Goal: Book appointment/travel/reservation

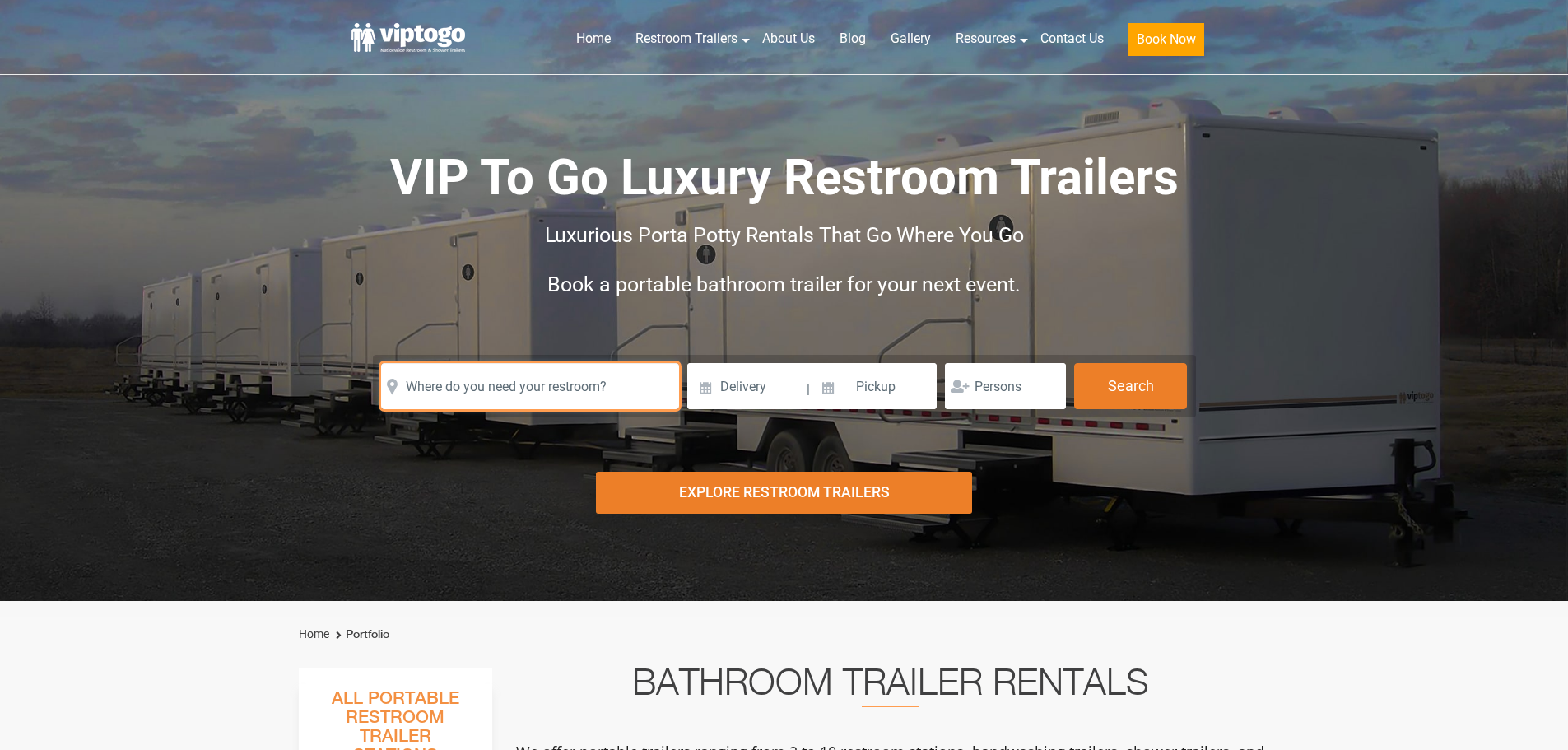
click at [549, 386] on input "text" at bounding box center [530, 386] width 298 height 46
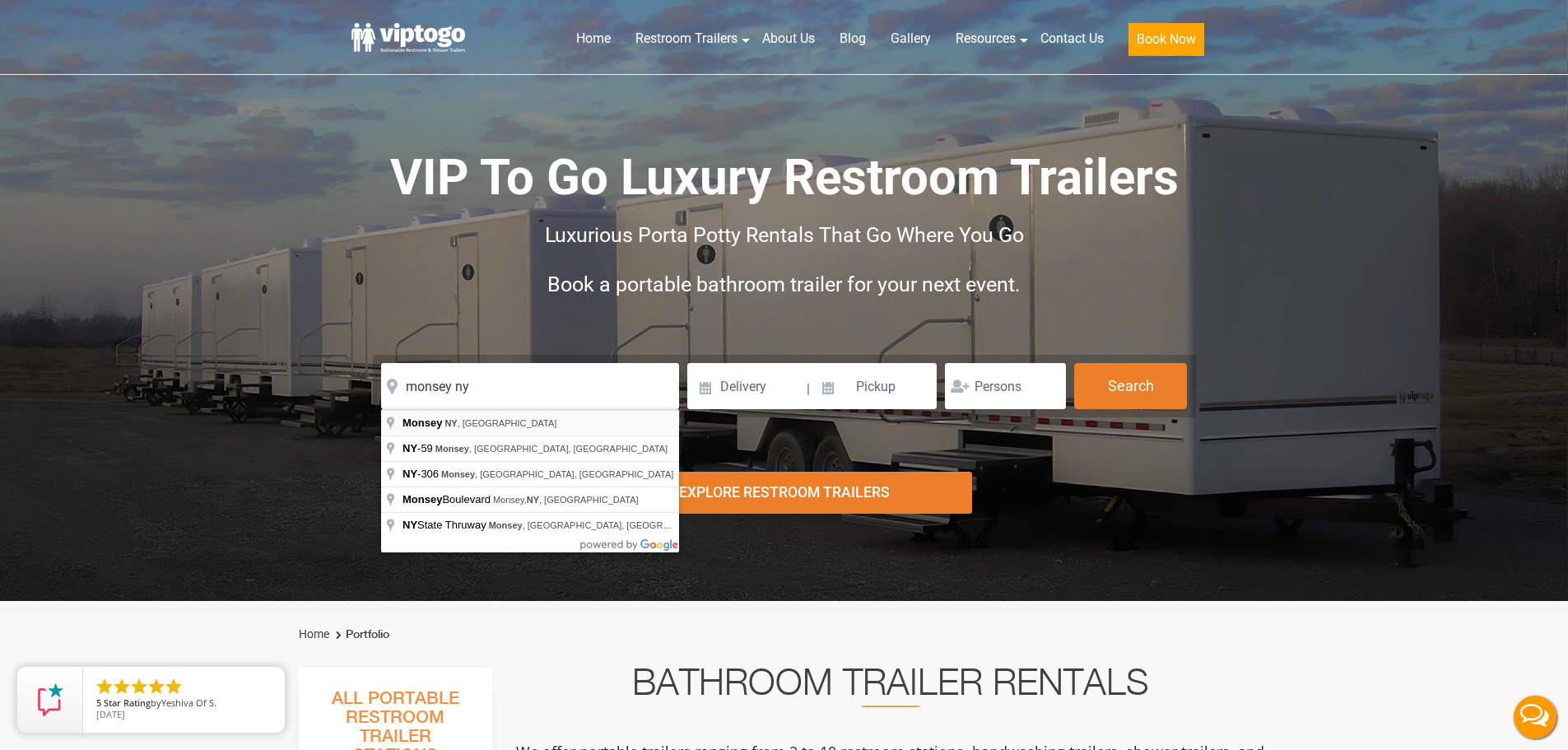
type input "[GEOGRAPHIC_DATA], [GEOGRAPHIC_DATA], [GEOGRAPHIC_DATA]"
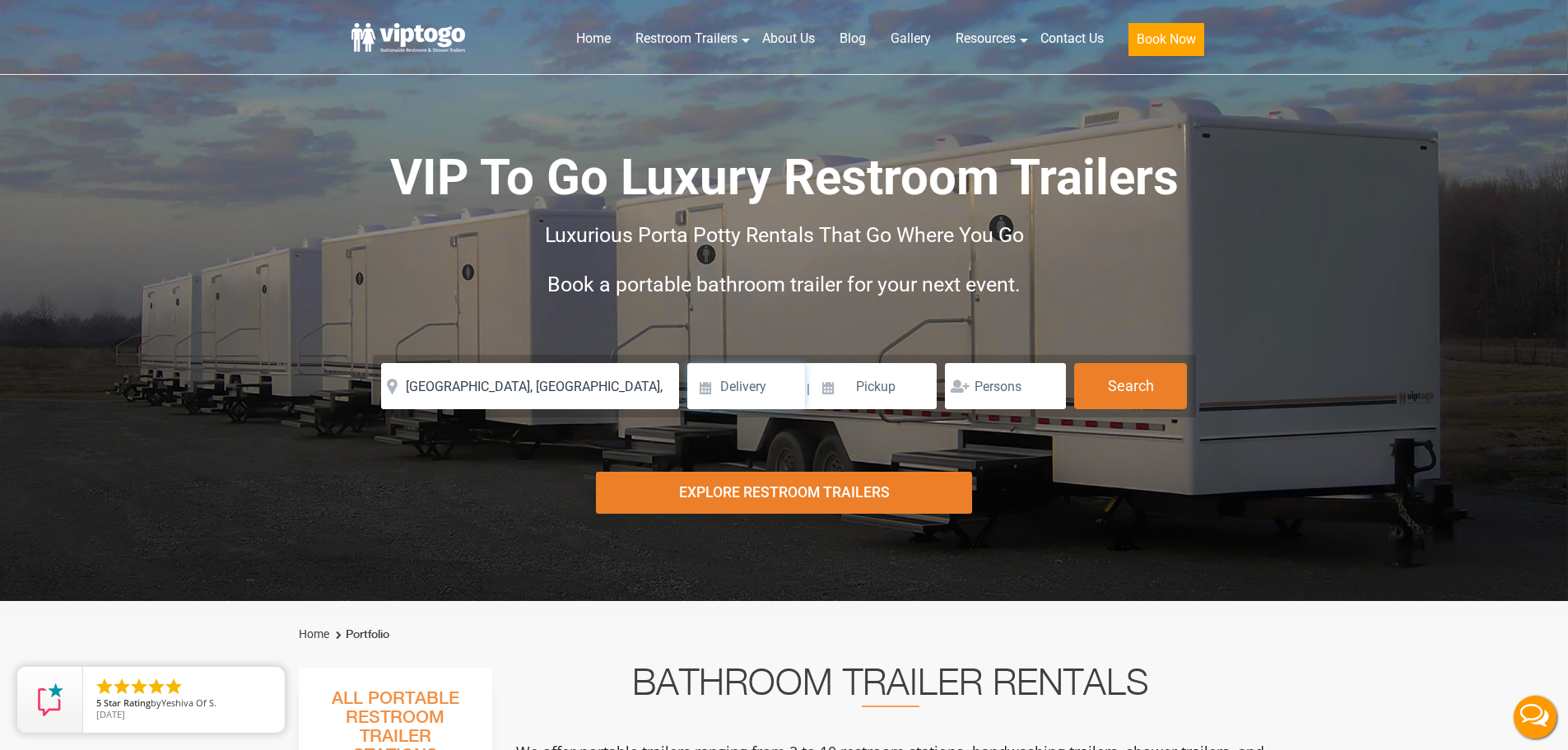
click at [708, 387] on input at bounding box center [746, 386] width 117 height 46
click at [733, 387] on input at bounding box center [746, 386] width 117 height 46
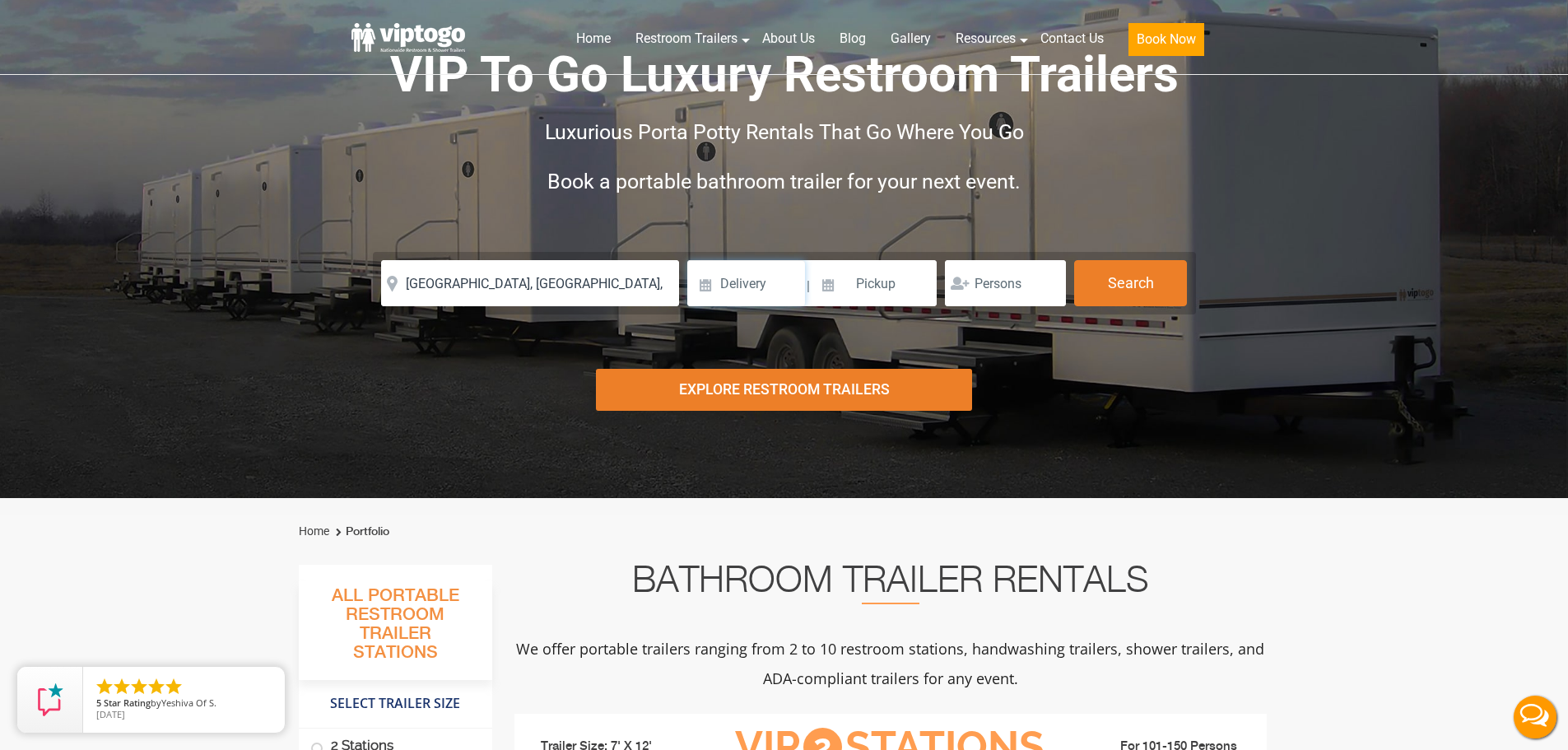
scroll to position [247, 0]
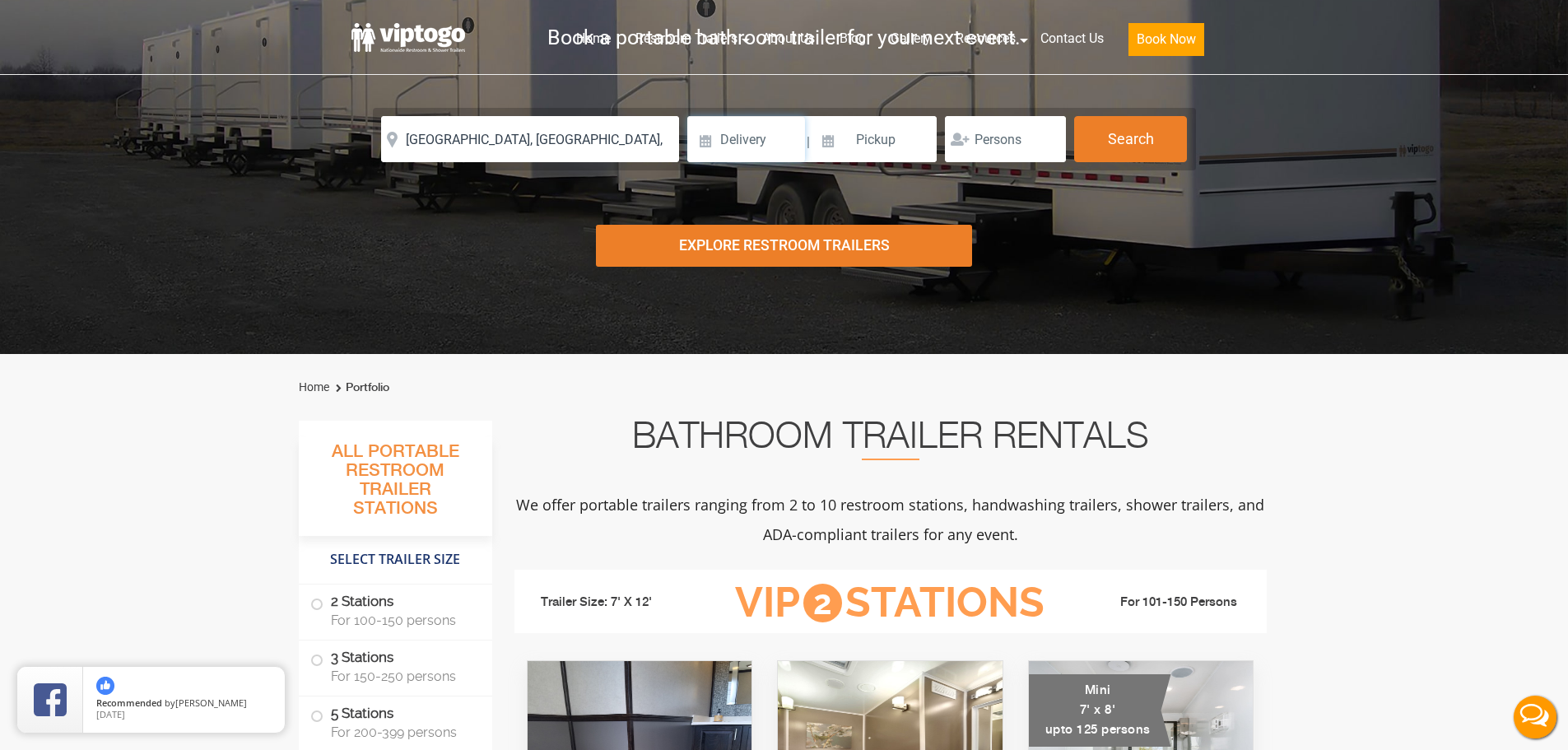
click at [755, 144] on input at bounding box center [746, 139] width 117 height 46
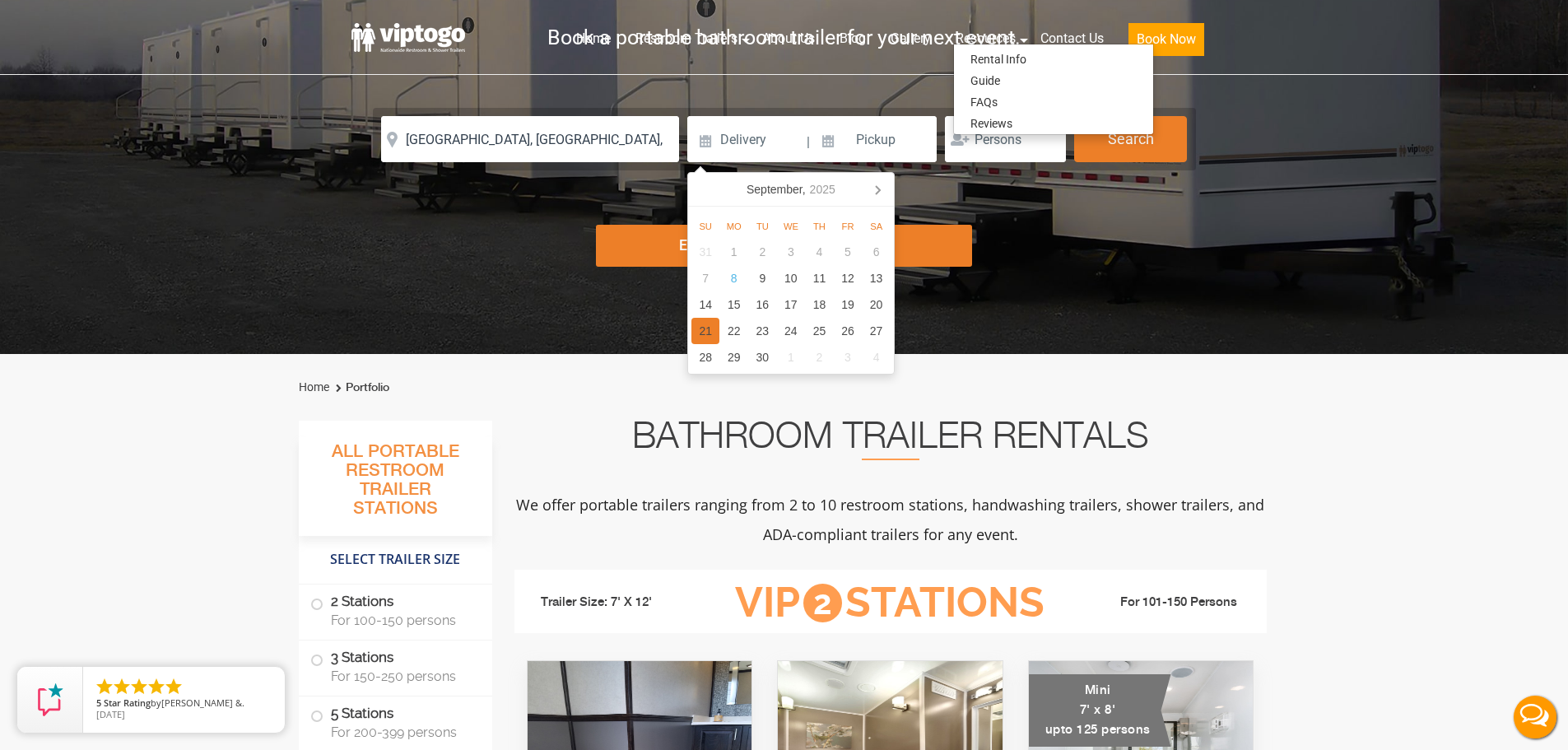
click at [712, 325] on div "21" at bounding box center [705, 331] width 29 height 26
type input "[DATE]"
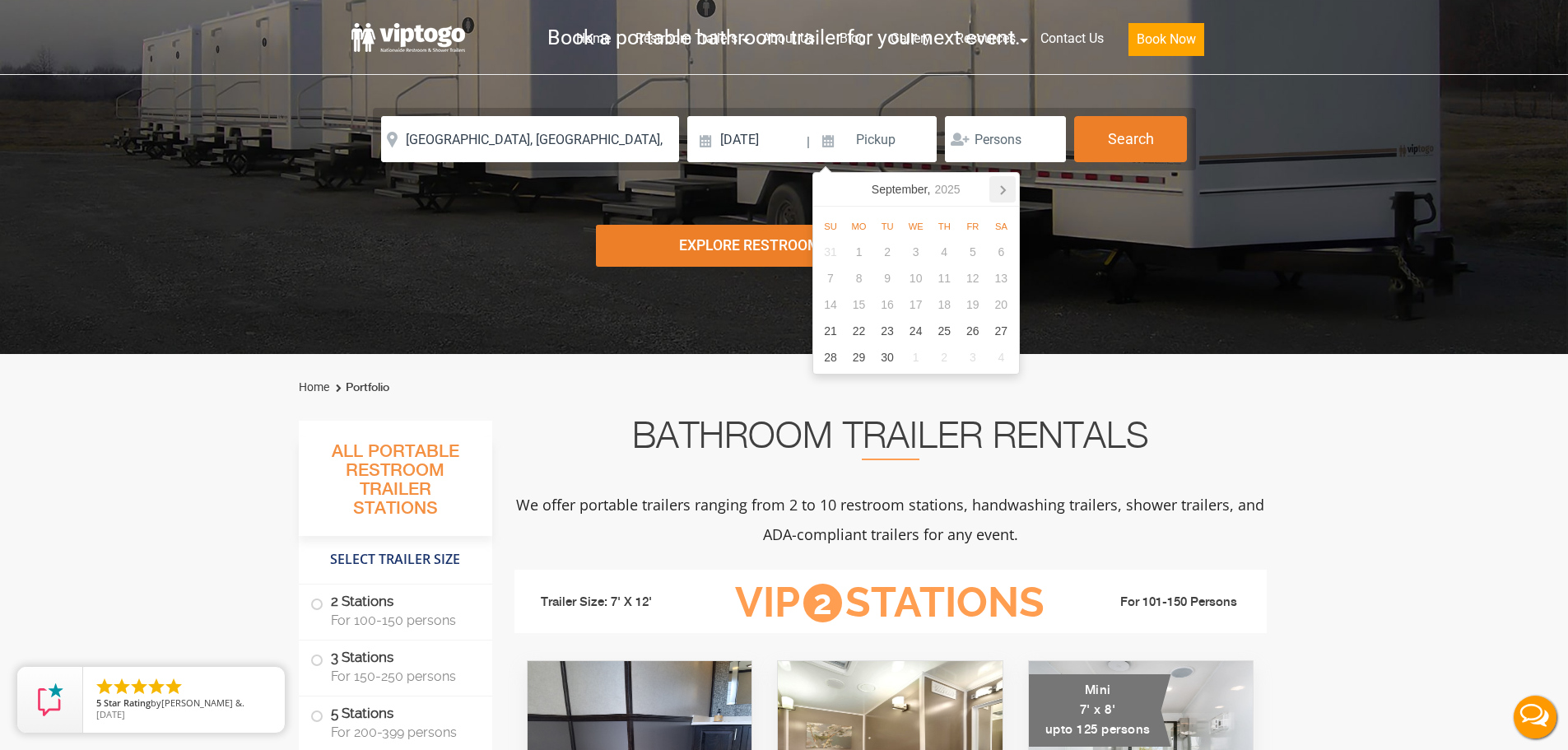
click at [995, 187] on icon at bounding box center [1002, 189] width 26 height 26
click at [950, 310] on div "16" at bounding box center [944, 305] width 29 height 26
type input "[DATE]"
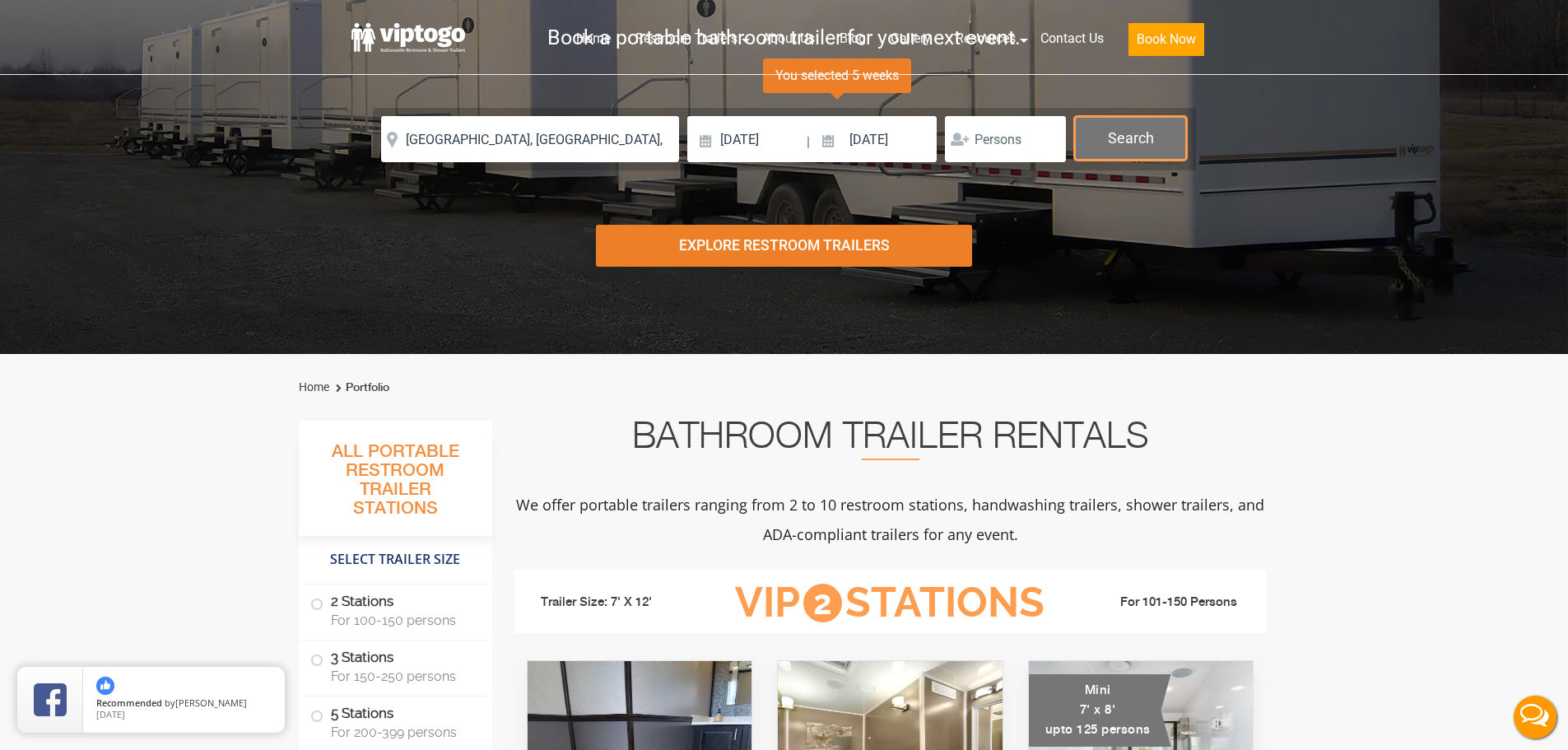
click at [1123, 130] on button "Search" at bounding box center [1129, 139] width 113 height 45
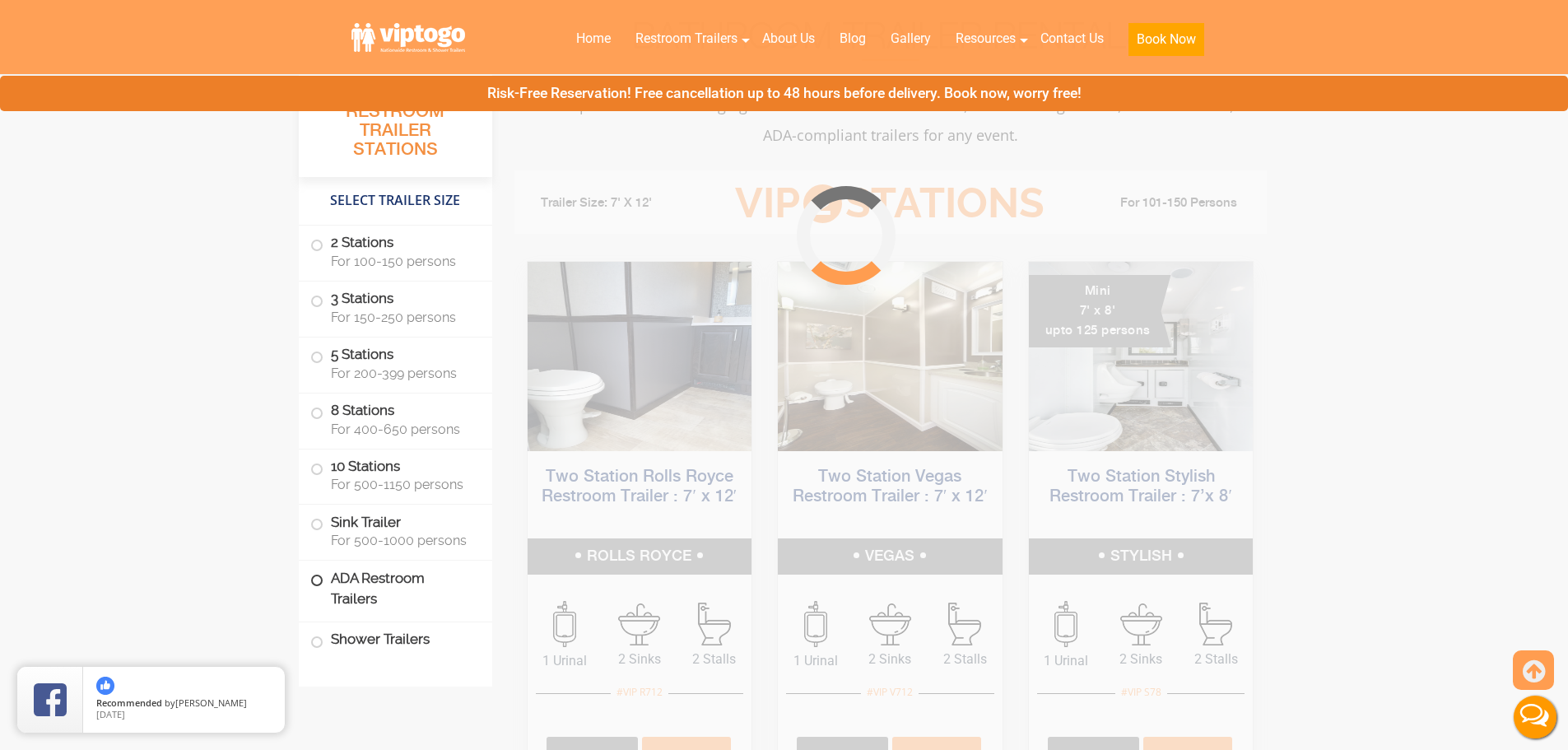
scroll to position [667, 0]
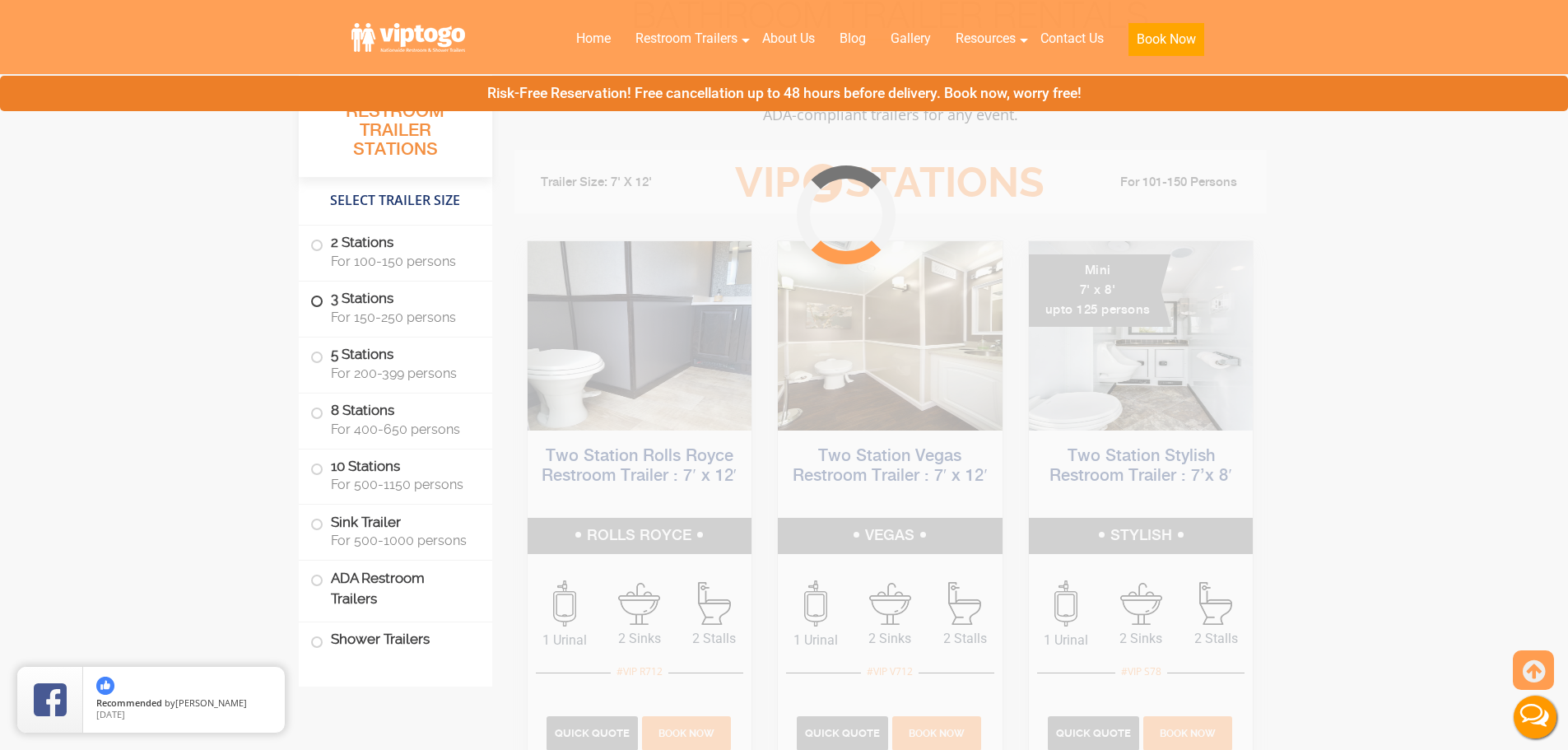
click at [320, 304] on span at bounding box center [317, 301] width 7 height 7
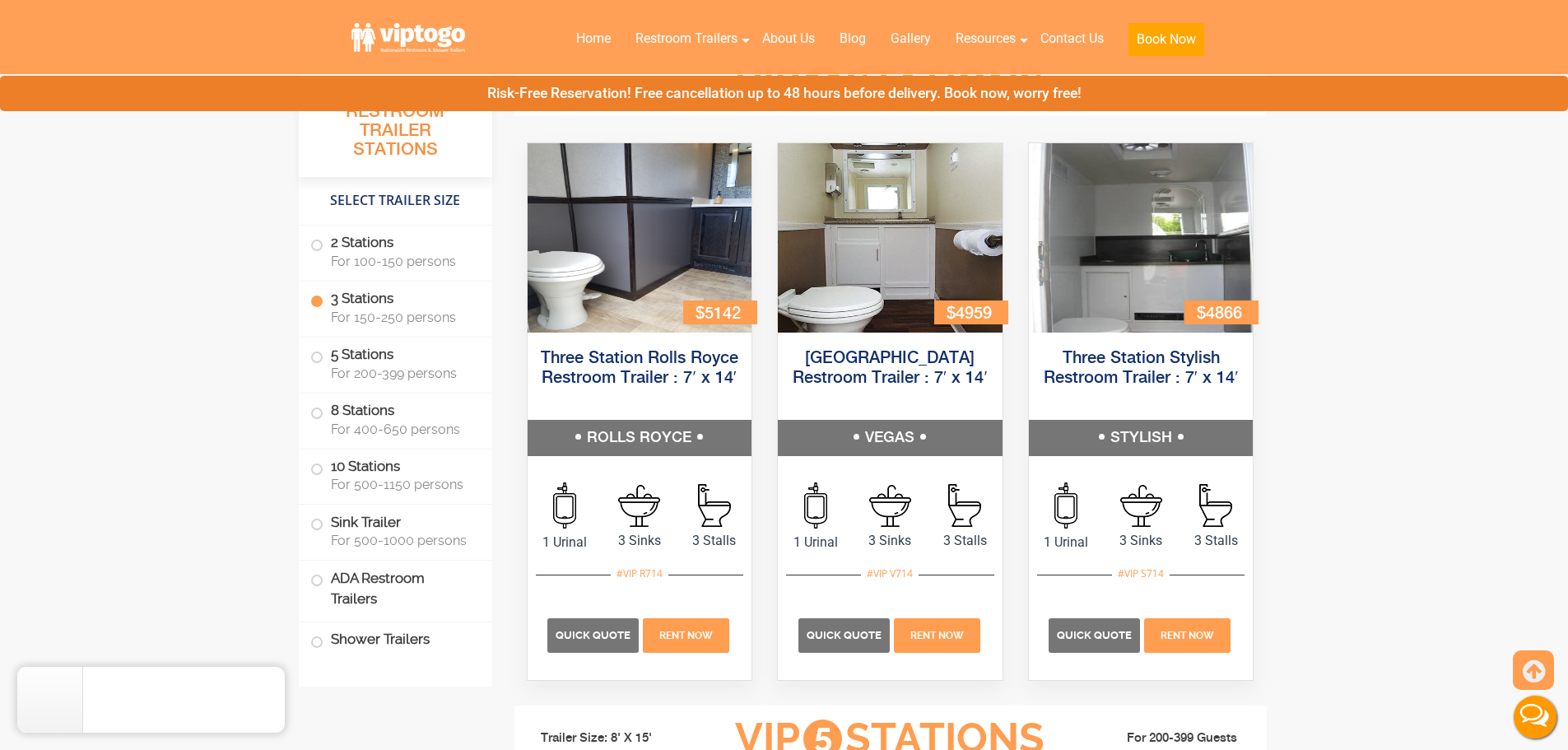
scroll to position [1837, 0]
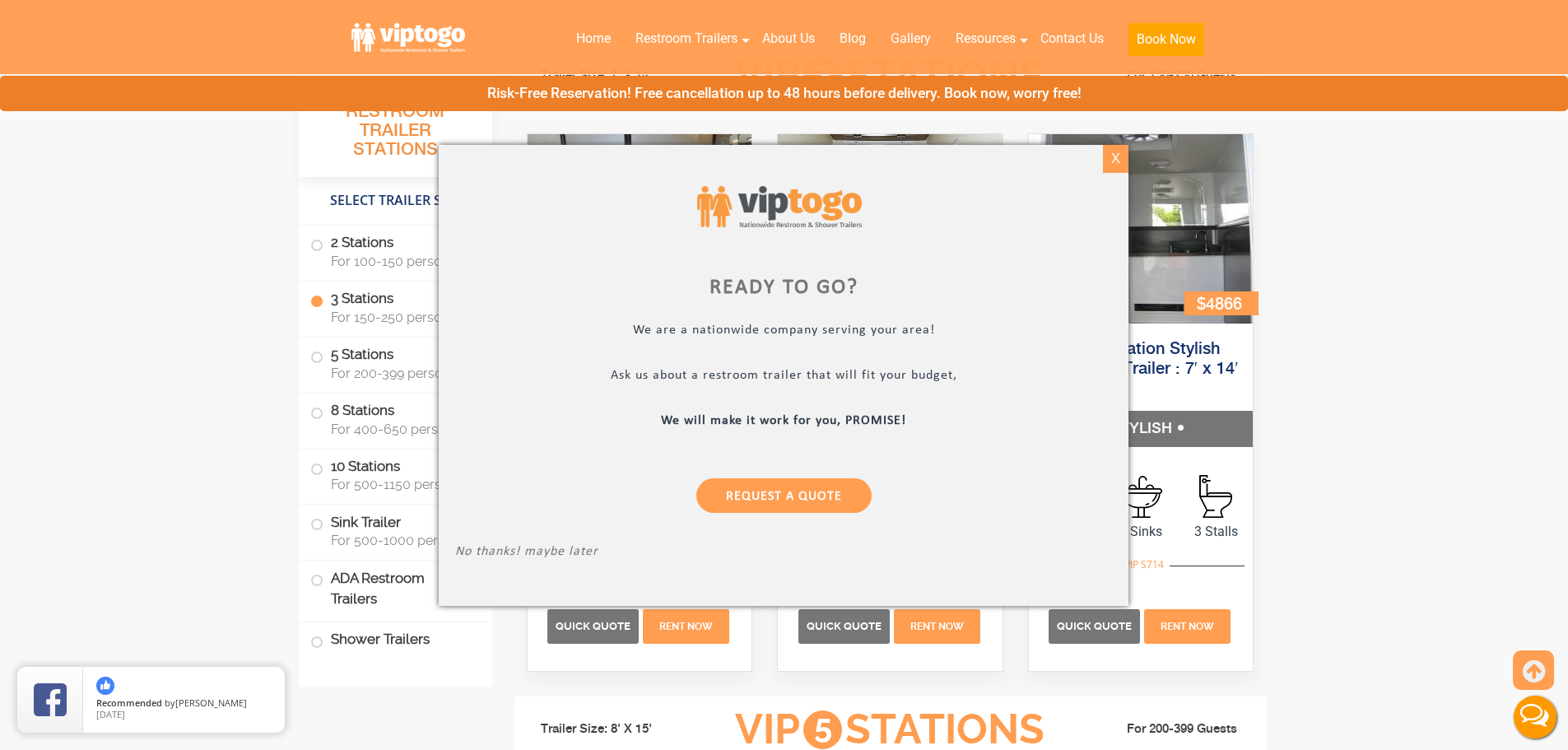
click at [1120, 159] on div "X" at bounding box center [1115, 159] width 25 height 28
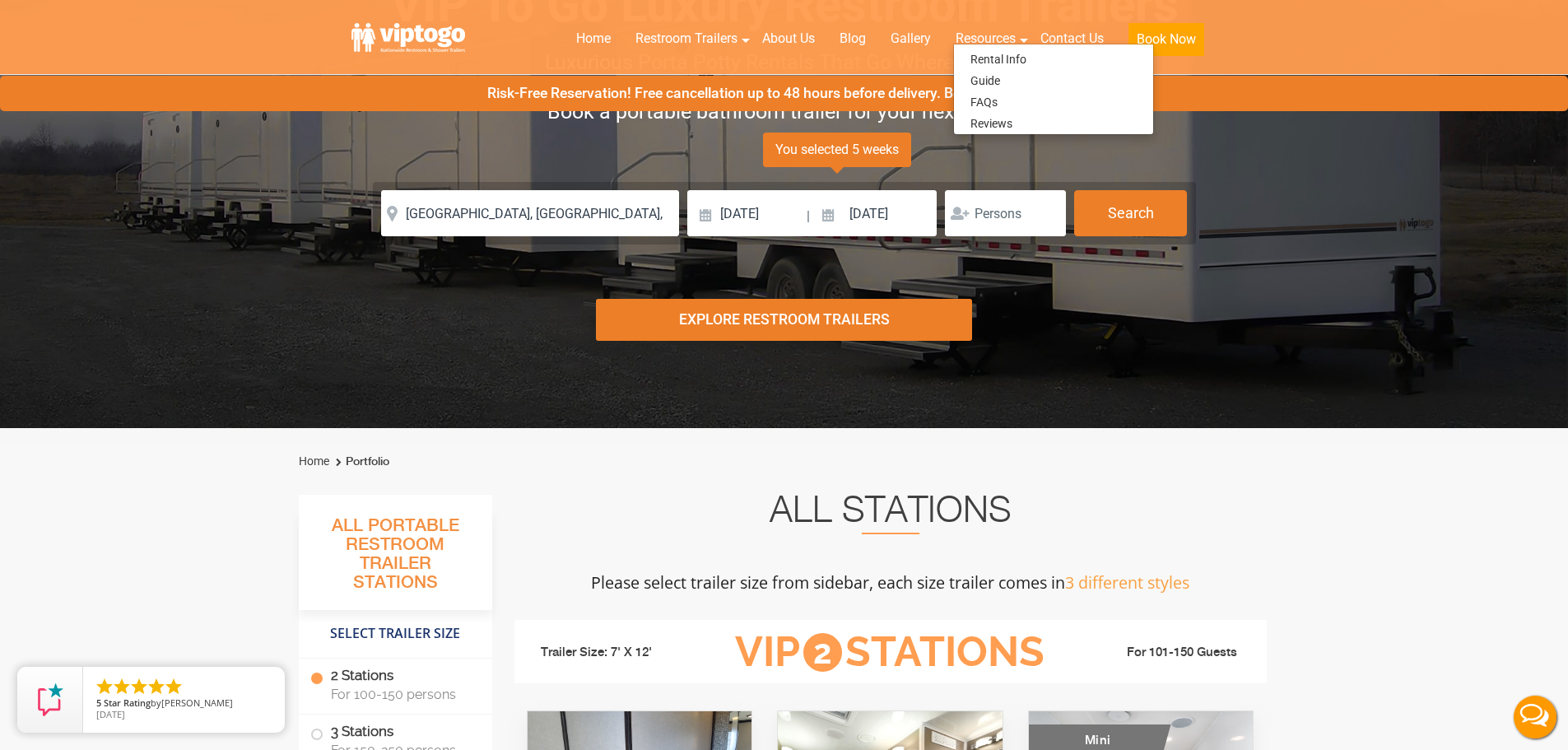
scroll to position [0, 0]
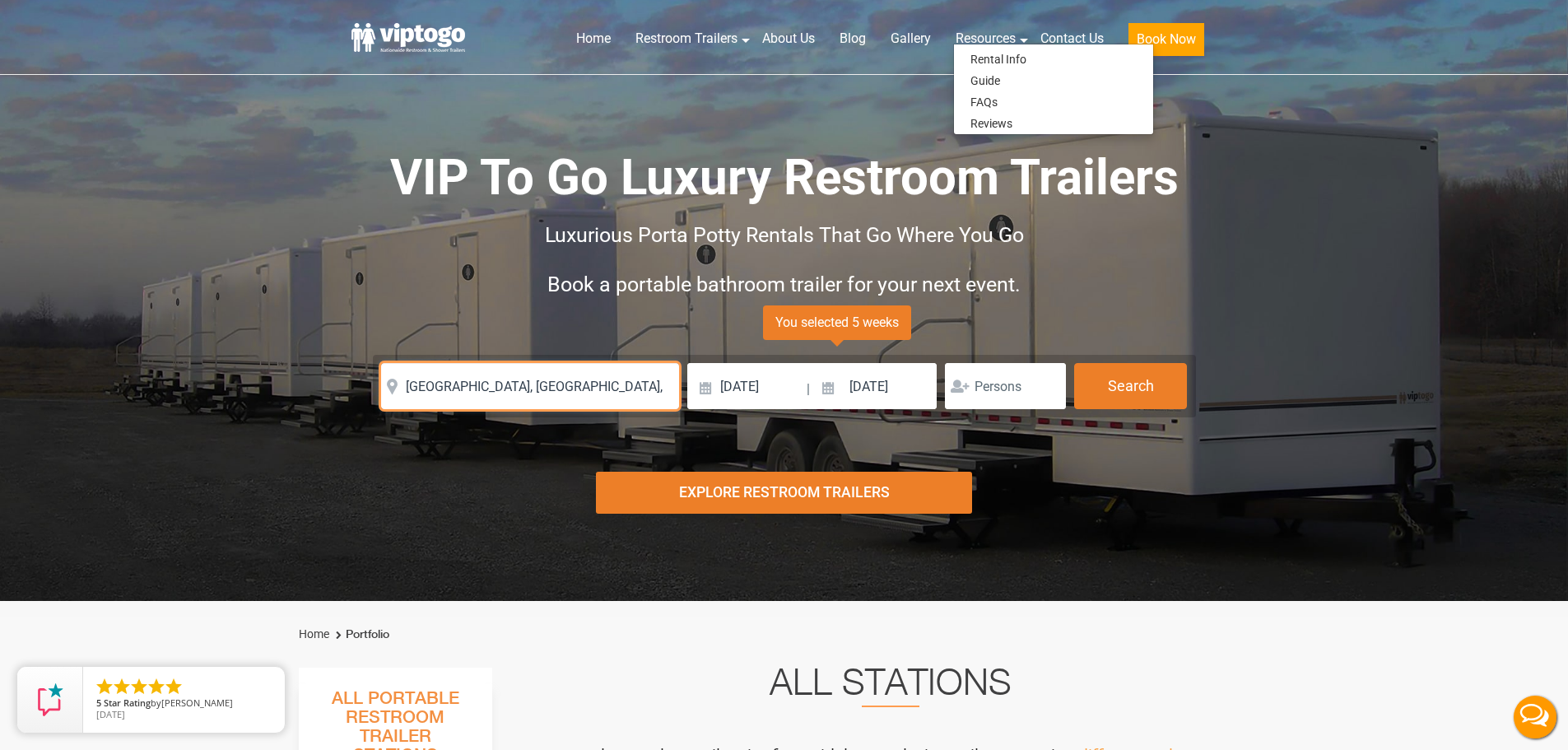
drag, startPoint x: 578, startPoint y: 377, endPoint x: 294, endPoint y: 359, distance: 284.6
click at [294, 359] on div "Risk-Free Reservation! Free cancellation up to 48 hours before delivery. Book n…" at bounding box center [784, 300] width 1568 height 601
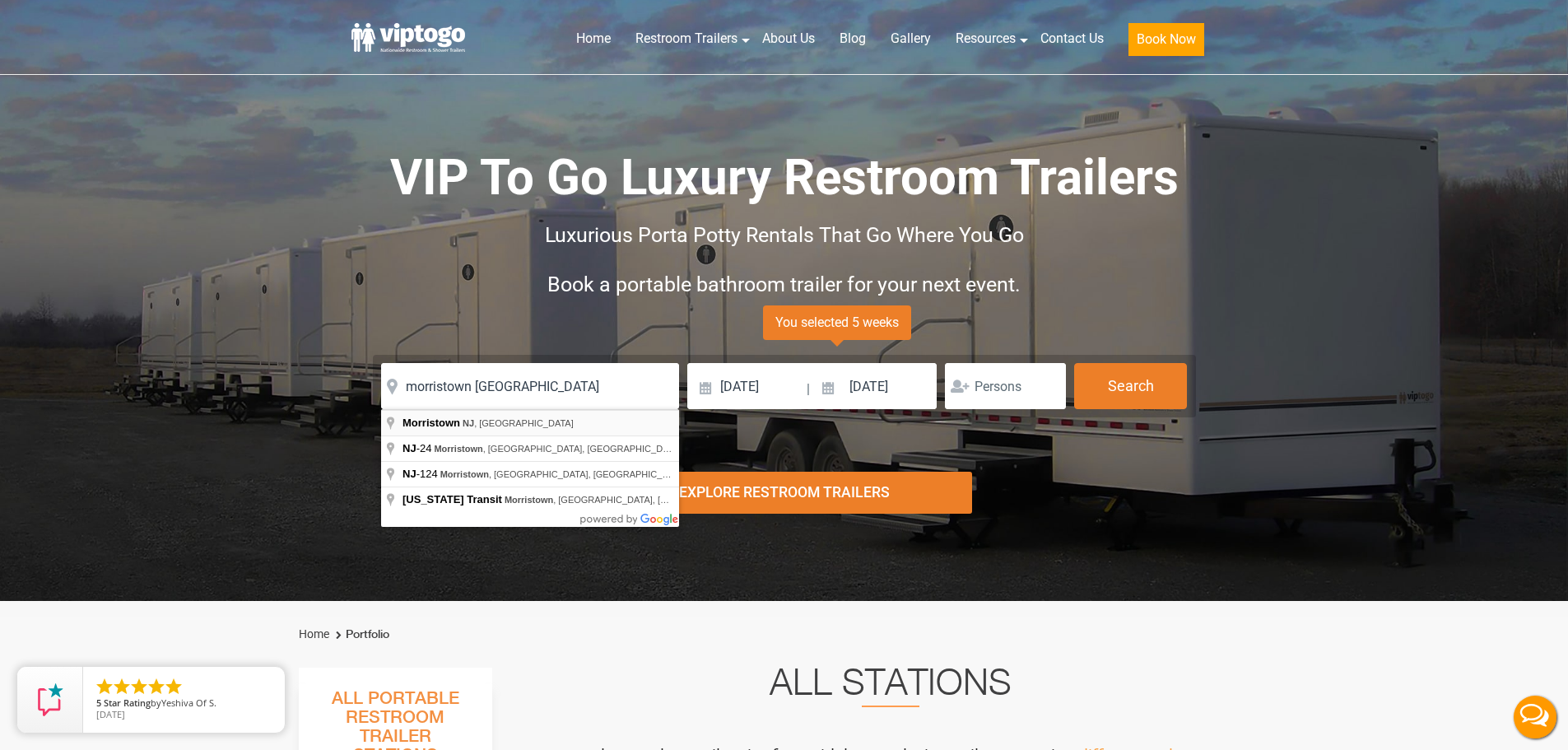
type input "[GEOGRAPHIC_DATA], [GEOGRAPHIC_DATA], [GEOGRAPHIC_DATA]"
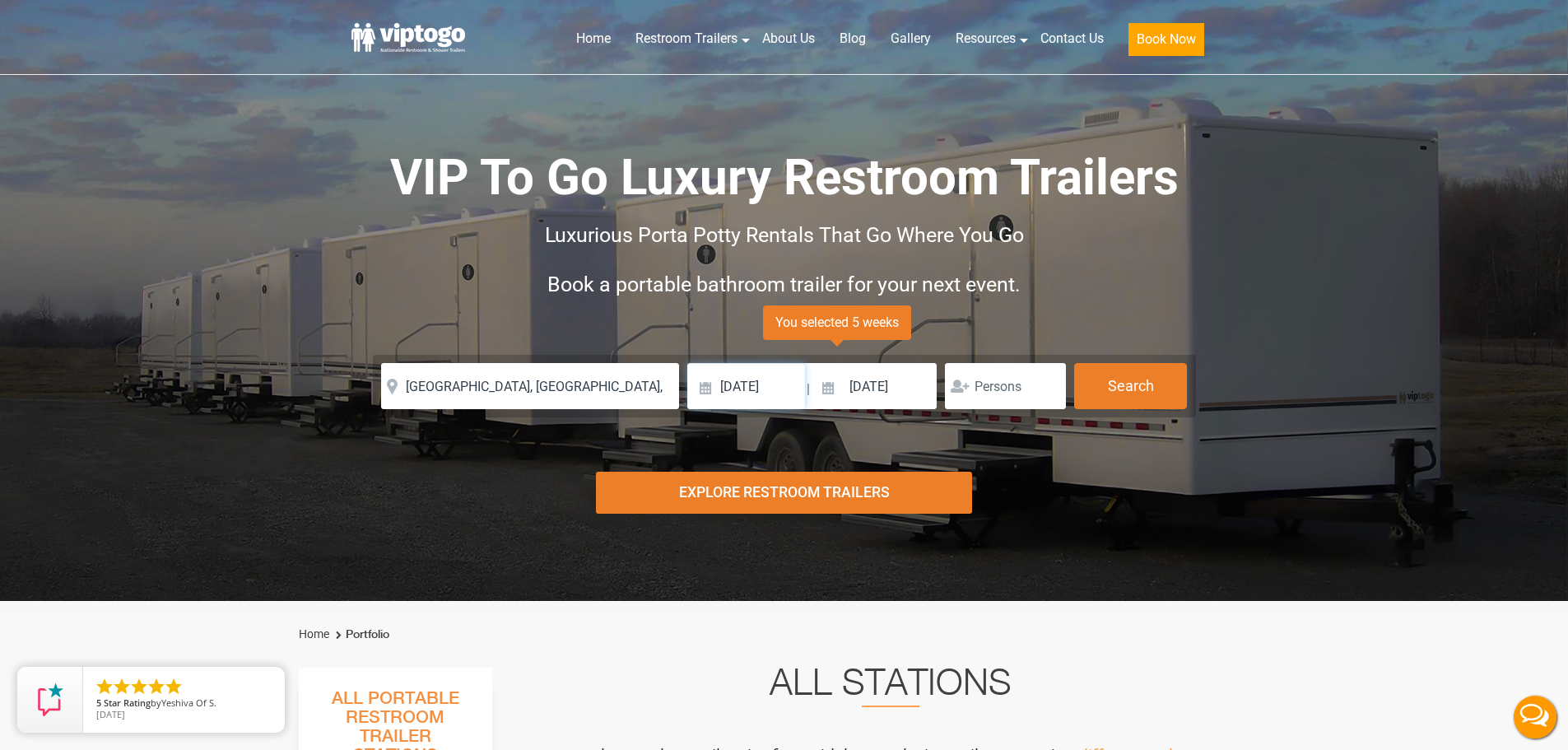
click at [731, 379] on input "[DATE]" at bounding box center [746, 386] width 117 height 46
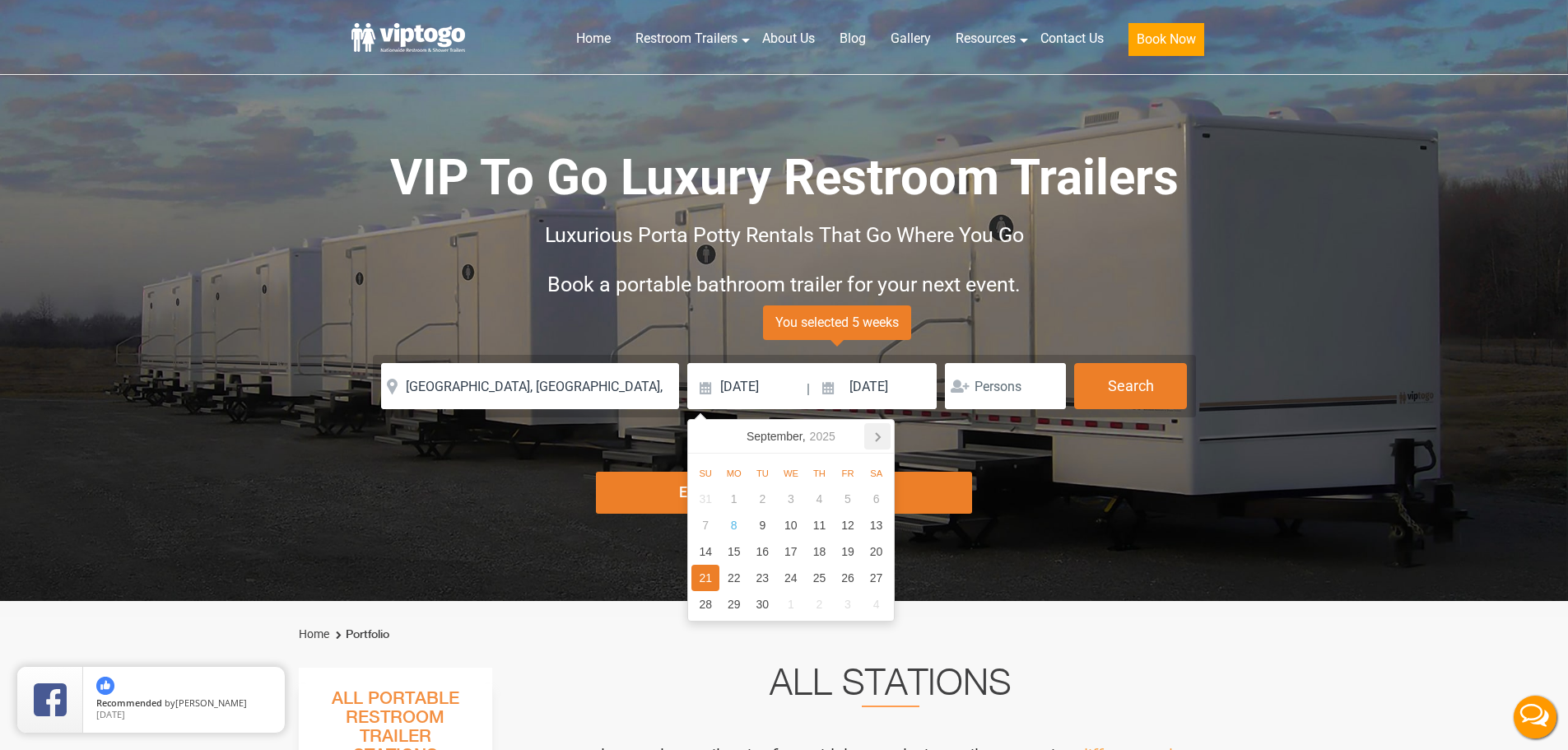
click at [885, 435] on icon at bounding box center [877, 436] width 26 height 26
click at [781, 498] on div "1" at bounding box center [791, 498] width 29 height 26
type input "[DATE]"
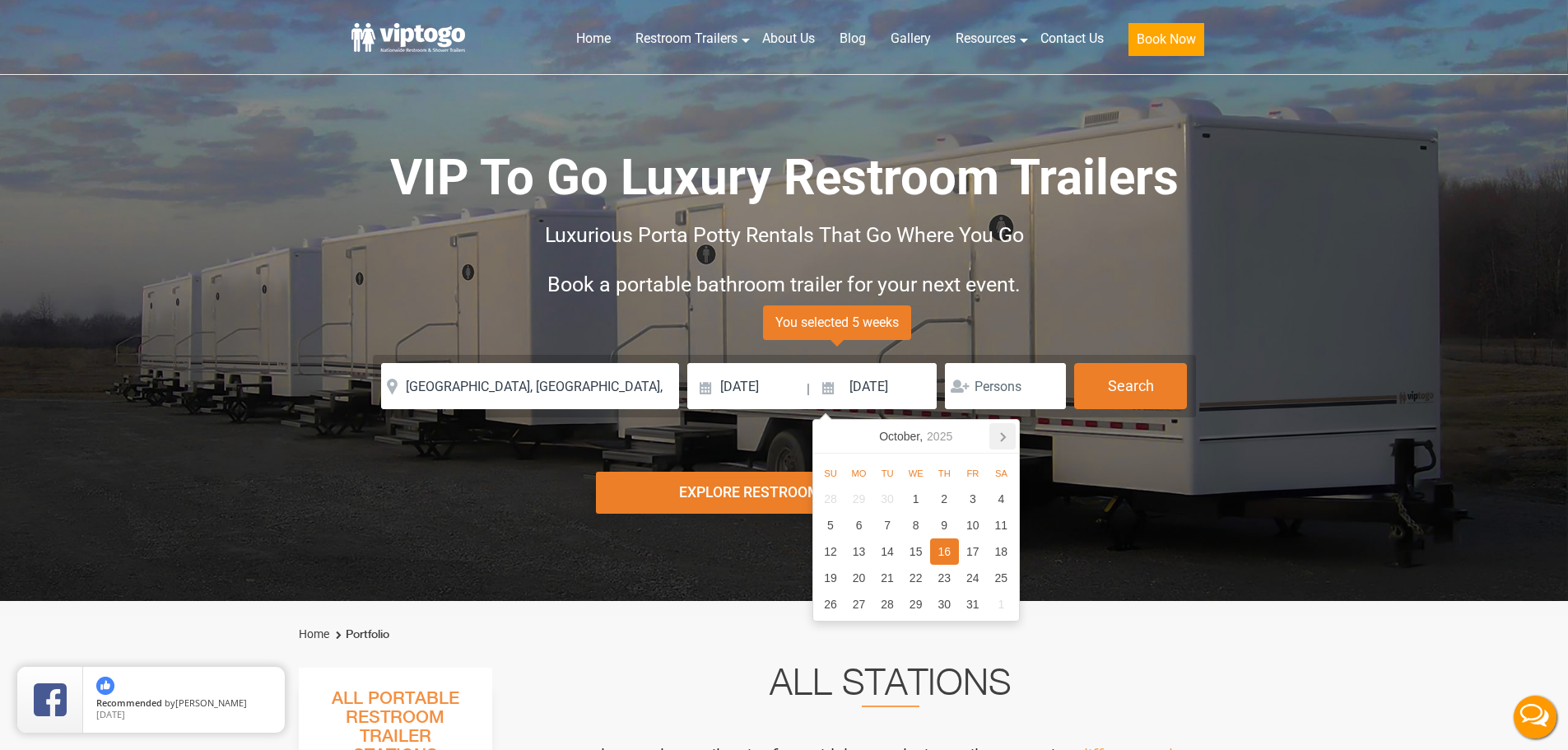
click at [1005, 443] on icon at bounding box center [1002, 436] width 26 height 26
click at [919, 607] on div "31" at bounding box center [915, 605] width 29 height 26
type input "[DATE]"
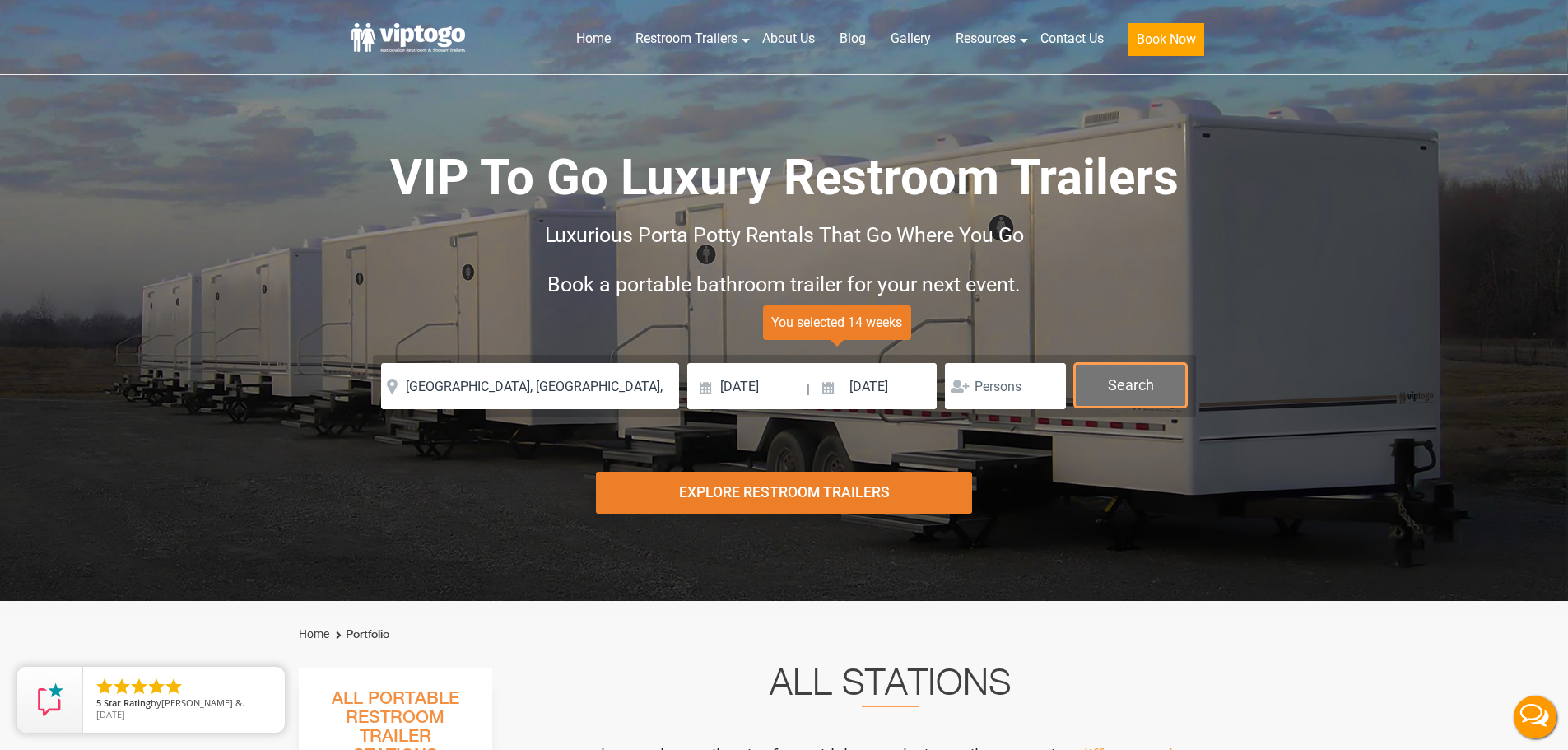
click at [1120, 388] on button "Search" at bounding box center [1129, 386] width 113 height 45
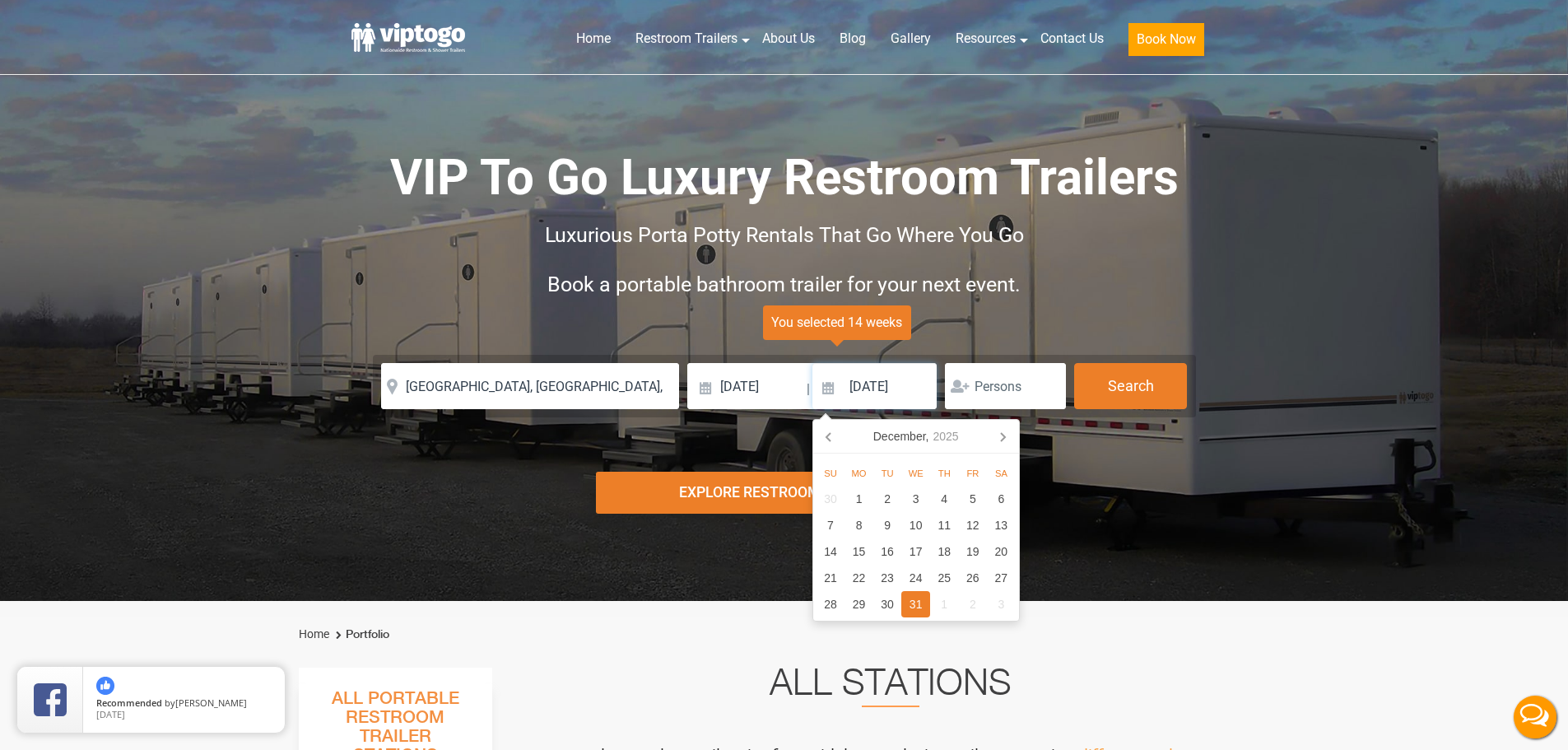
click at [858, 379] on input "[DATE]" at bounding box center [874, 386] width 125 height 46
click at [763, 388] on input "[DATE]" at bounding box center [746, 386] width 117 height 46
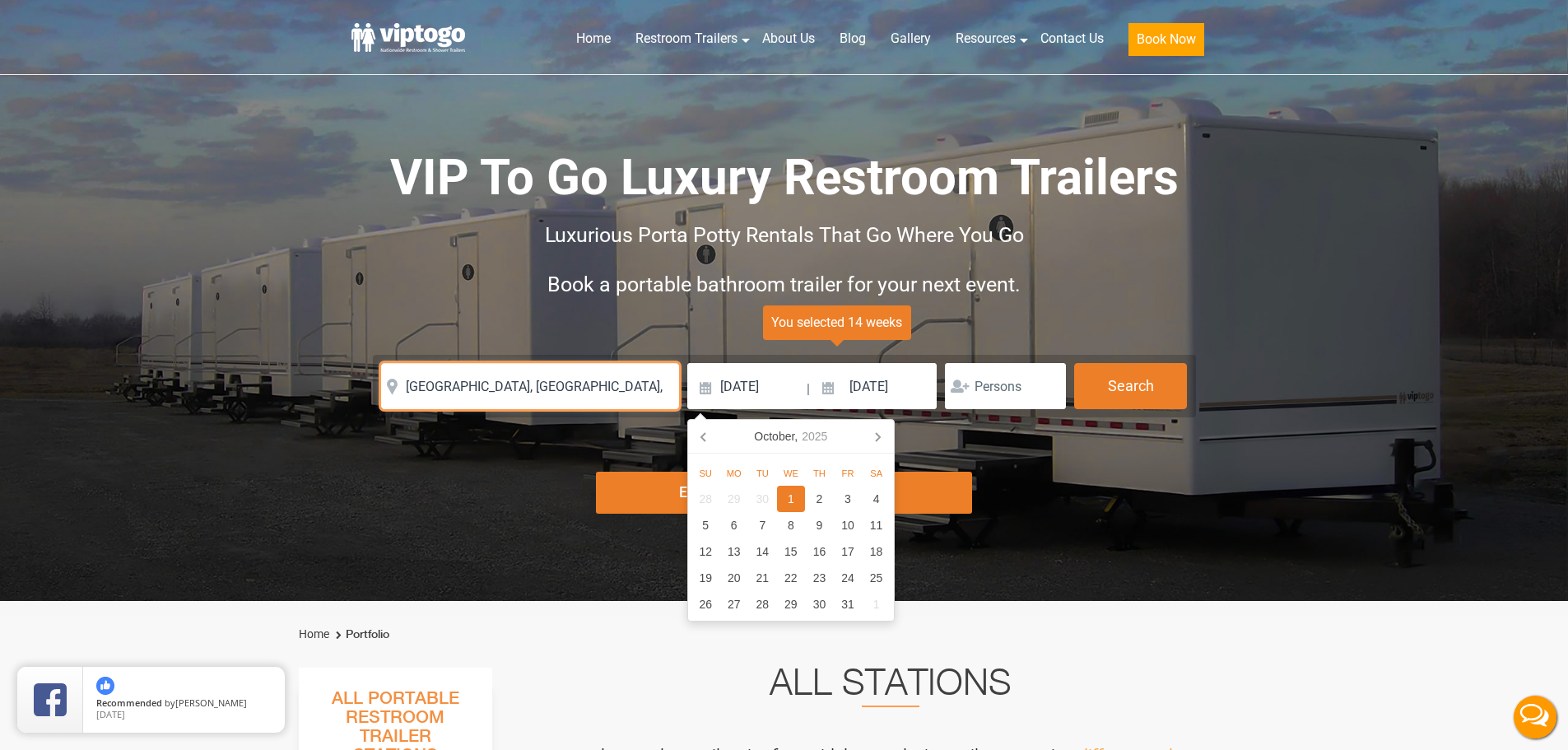
click at [574, 388] on input "[GEOGRAPHIC_DATA], [GEOGRAPHIC_DATA], [GEOGRAPHIC_DATA]" at bounding box center [530, 386] width 298 height 46
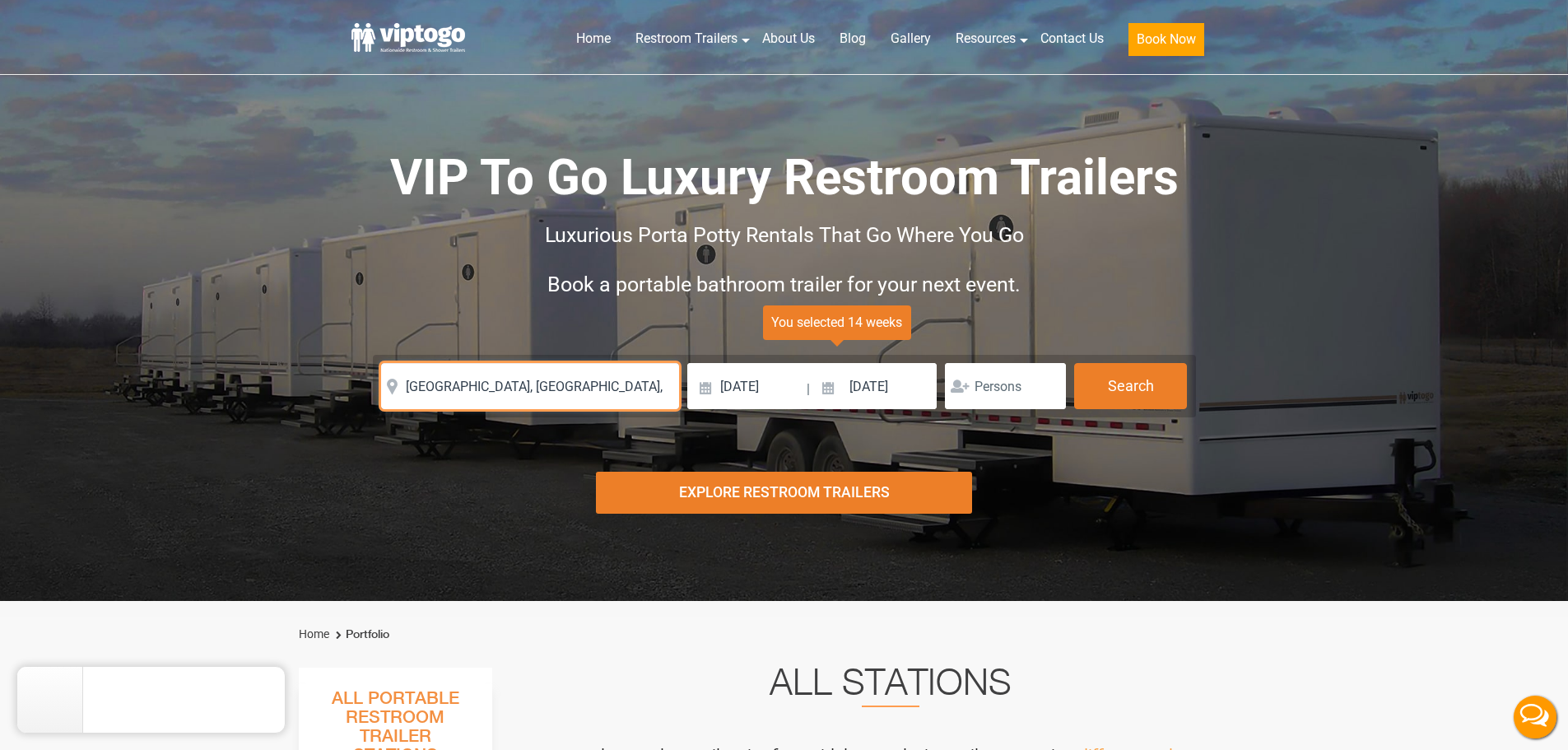
click at [574, 388] on input "[GEOGRAPHIC_DATA], [GEOGRAPHIC_DATA], [GEOGRAPHIC_DATA]" at bounding box center [530, 386] width 298 height 46
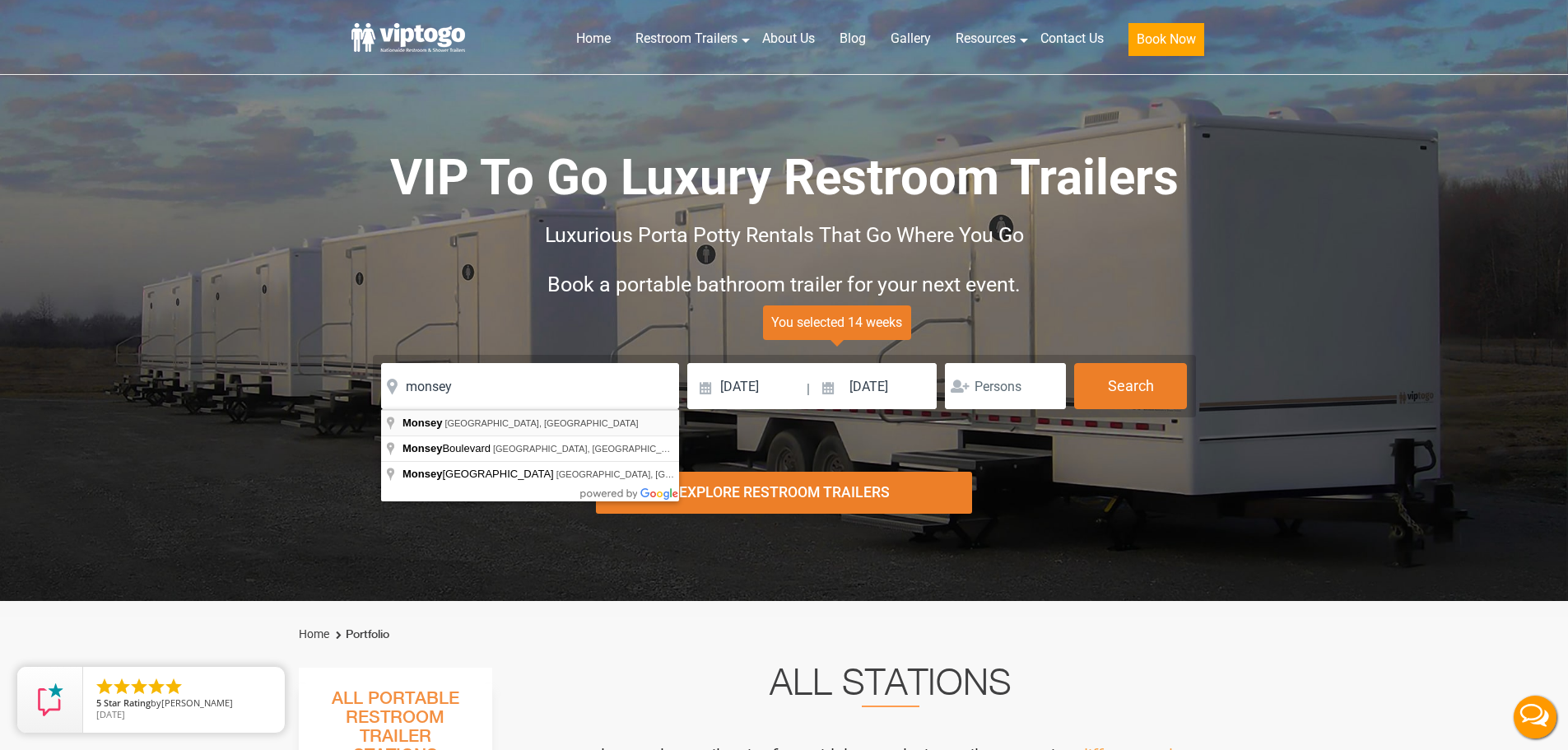
type input "[GEOGRAPHIC_DATA], [GEOGRAPHIC_DATA], [GEOGRAPHIC_DATA]"
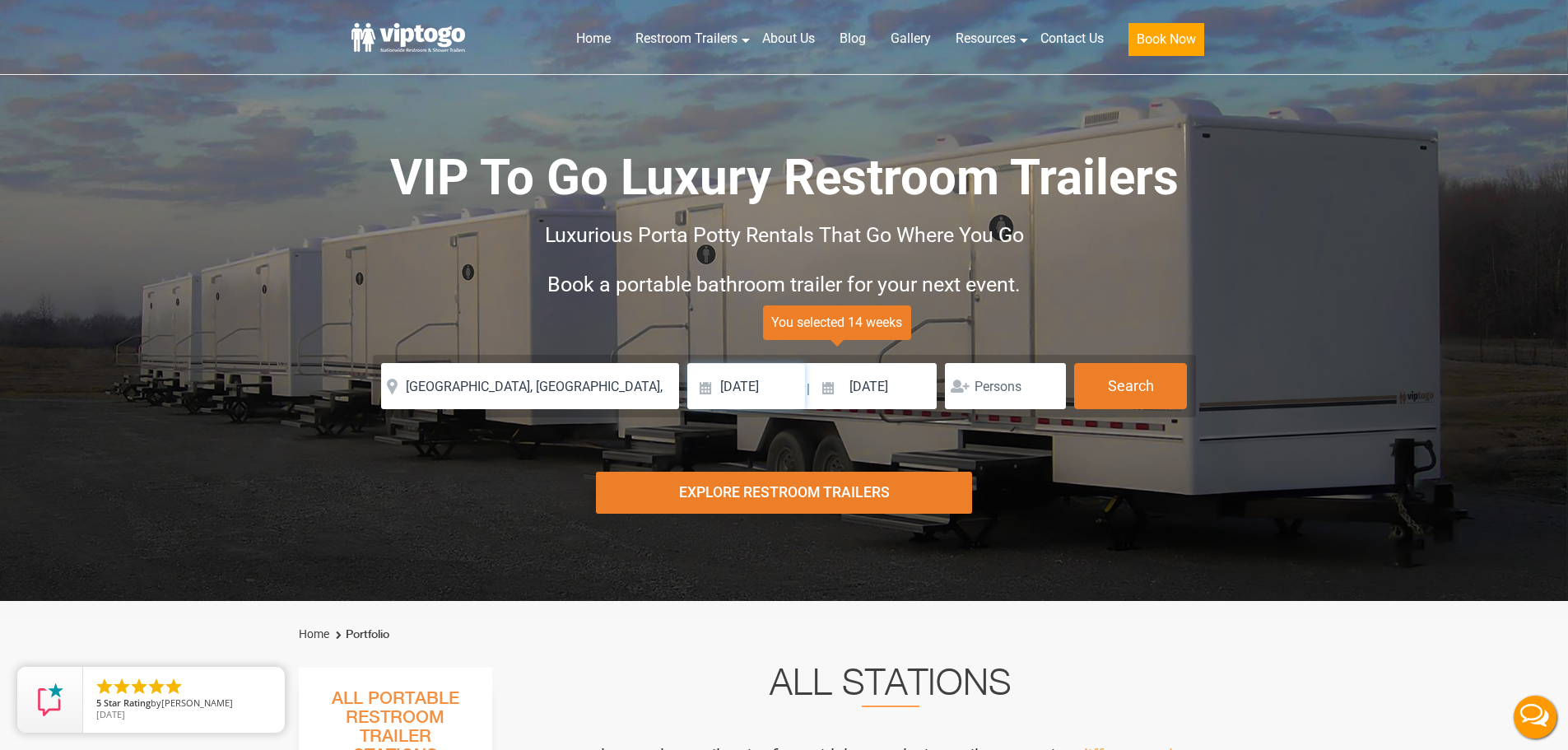
click at [737, 395] on input "[DATE]" at bounding box center [746, 386] width 117 height 46
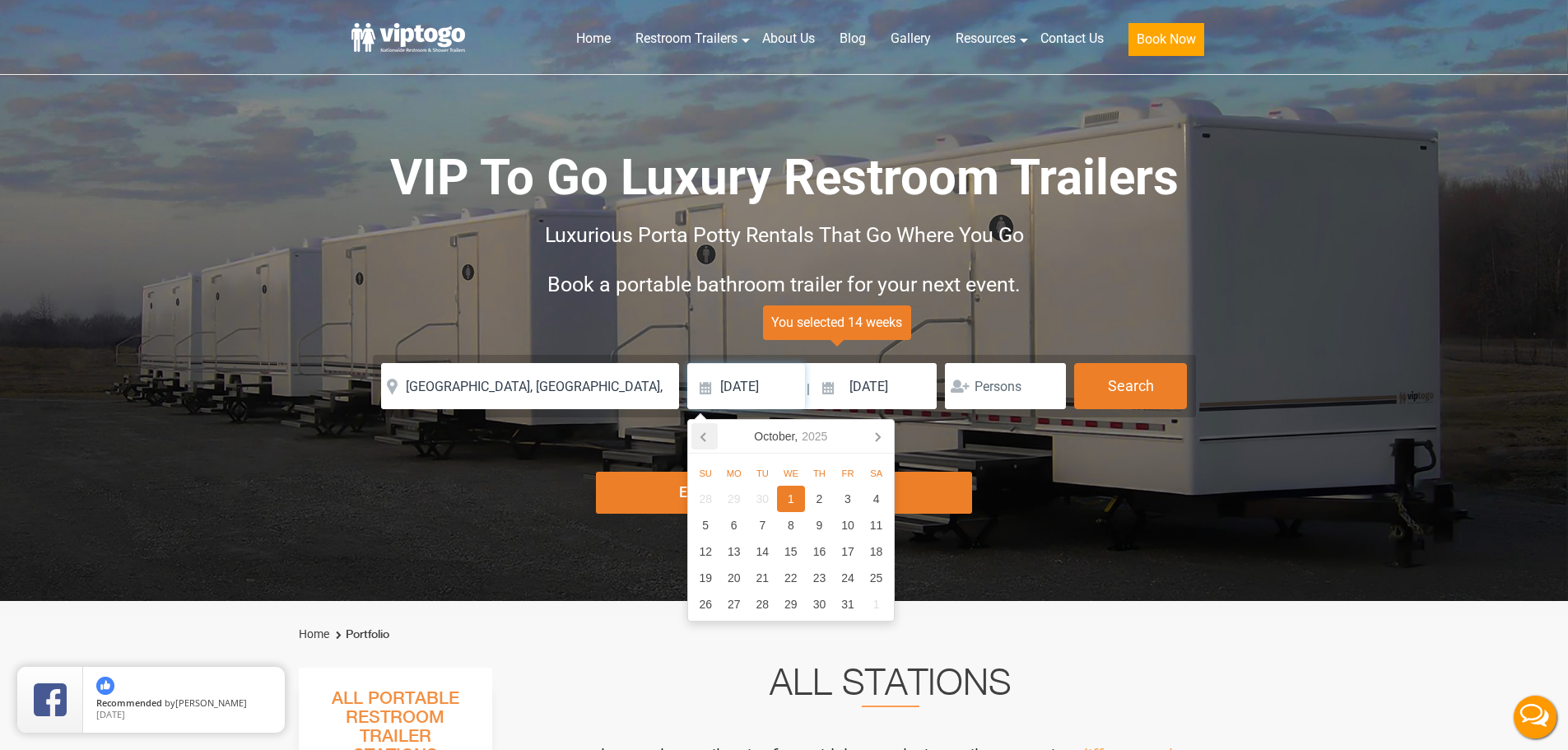
click at [700, 443] on icon at bounding box center [704, 436] width 26 height 26
click at [699, 571] on div "21" at bounding box center [705, 578] width 29 height 26
type input "[DATE]"
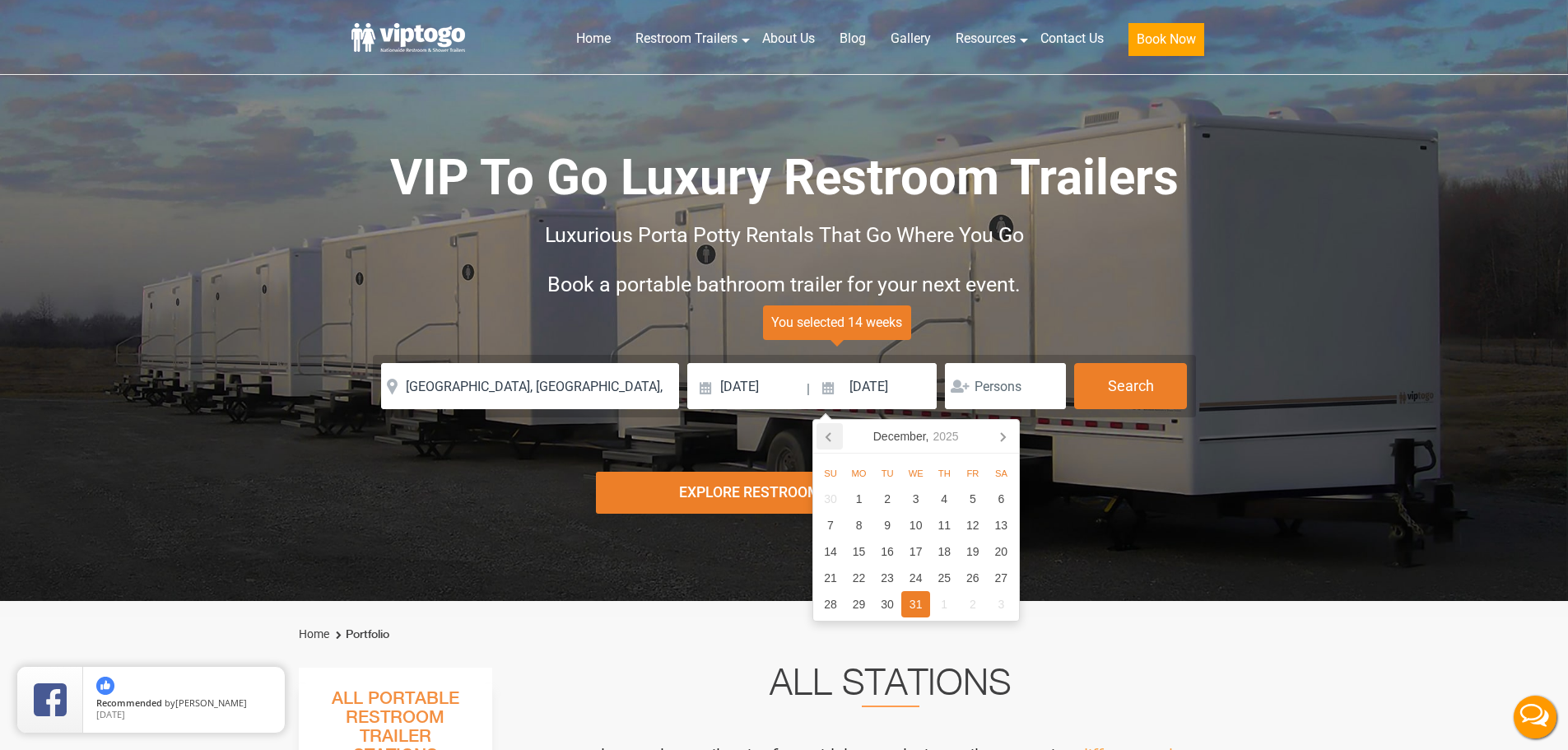
click at [828, 442] on icon at bounding box center [830, 436] width 26 height 26
click at [824, 440] on icon at bounding box center [830, 436] width 26 height 26
click at [967, 500] on div "3" at bounding box center [973, 498] width 29 height 26
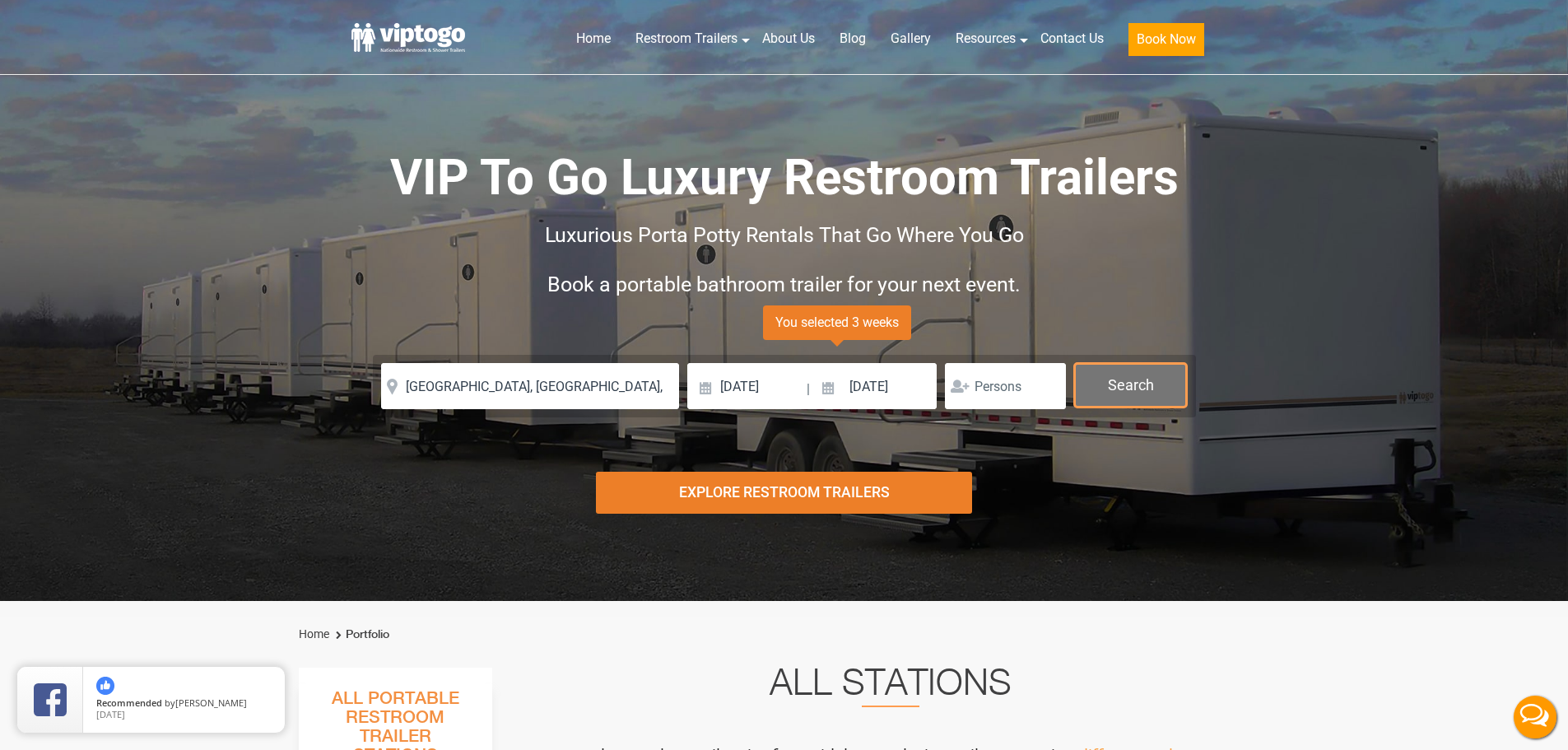
click at [1132, 381] on button "Search" at bounding box center [1129, 386] width 113 height 45
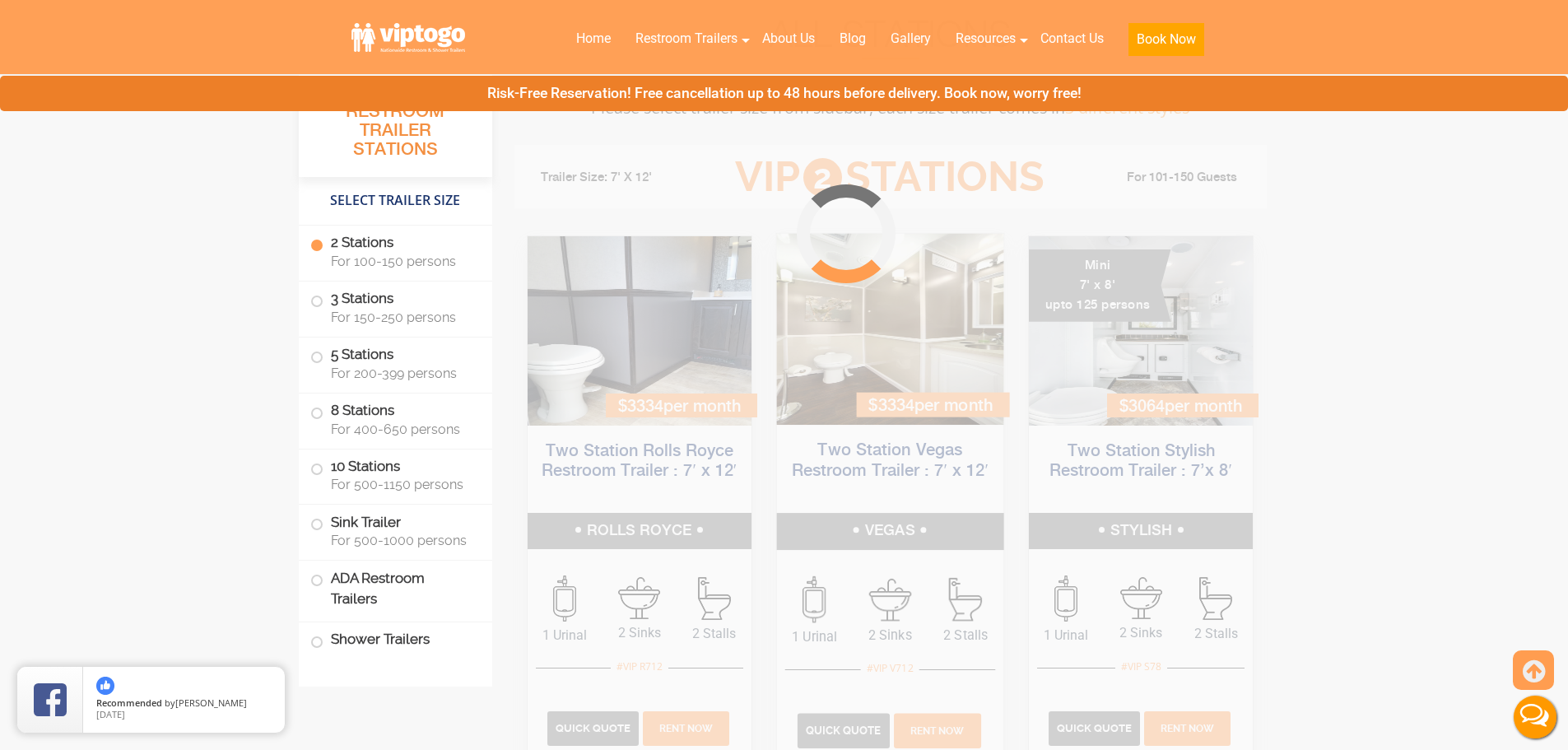
scroll to position [667, 0]
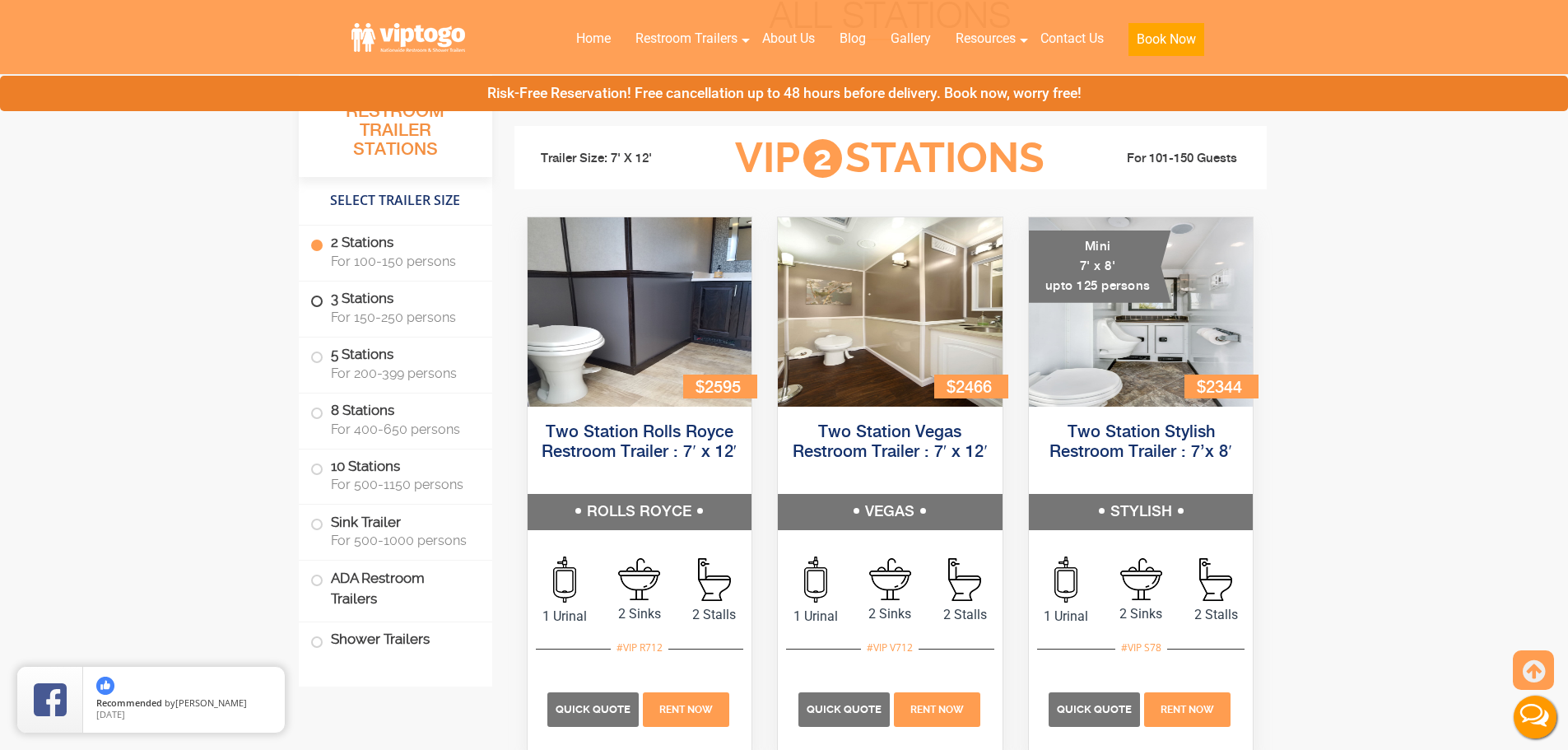
click at [316, 301] on span at bounding box center [317, 301] width 7 height 7
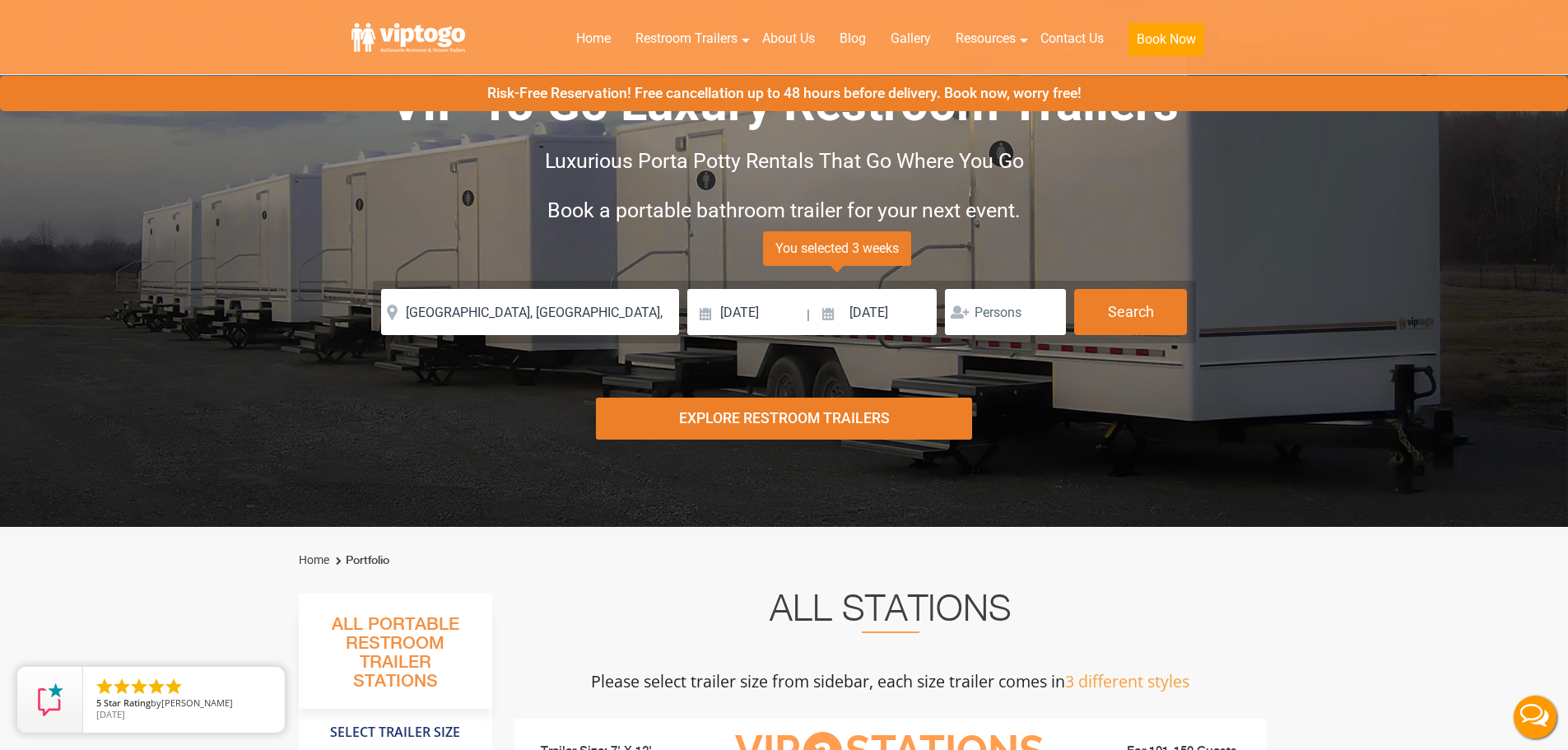
scroll to position [0, 0]
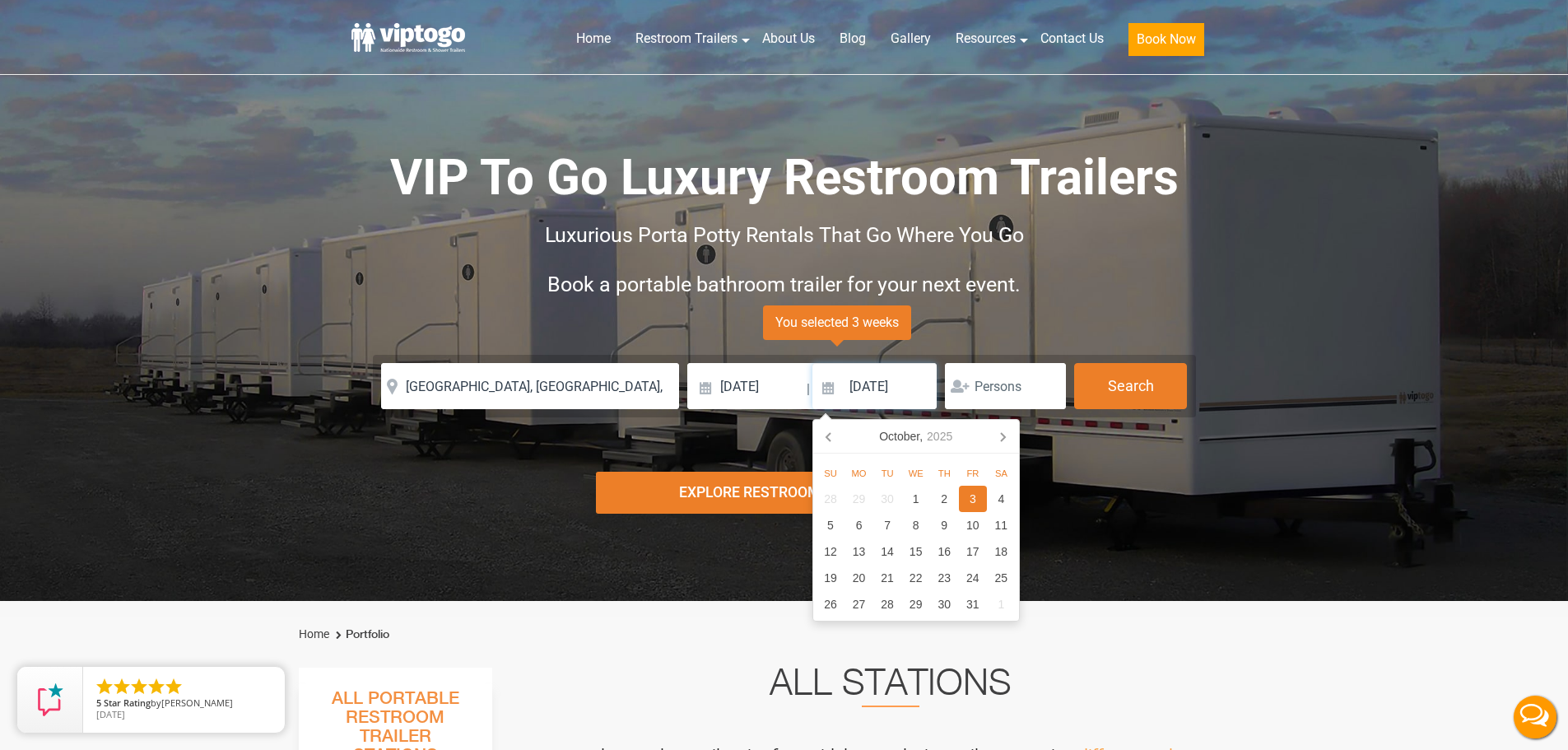
click at [872, 380] on input "[DATE]" at bounding box center [874, 386] width 125 height 46
click at [832, 443] on icon at bounding box center [830, 436] width 26 height 26
click at [854, 587] on div "22" at bounding box center [858, 578] width 29 height 26
type input "[DATE]"
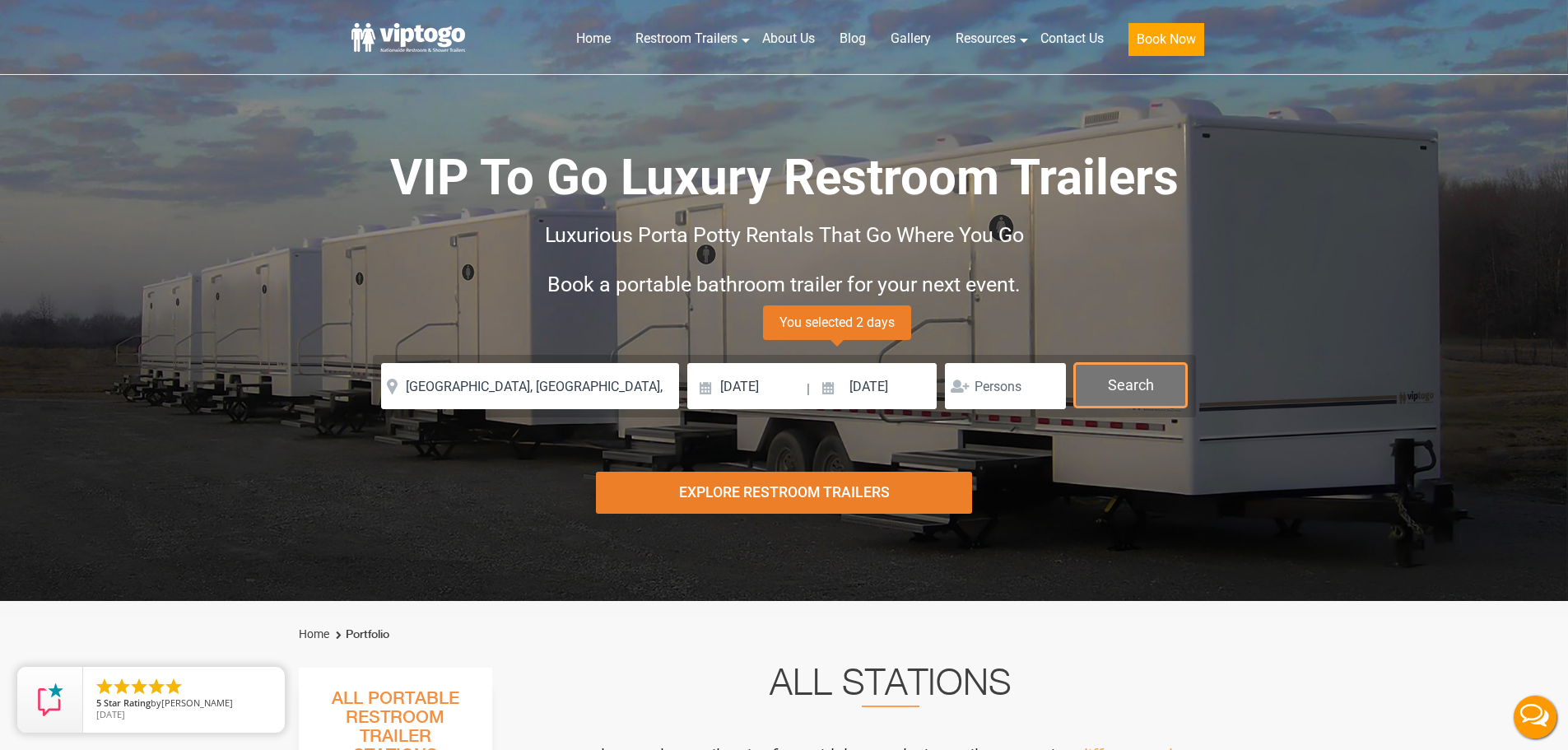
click at [1116, 389] on button "Search" at bounding box center [1129, 386] width 113 height 45
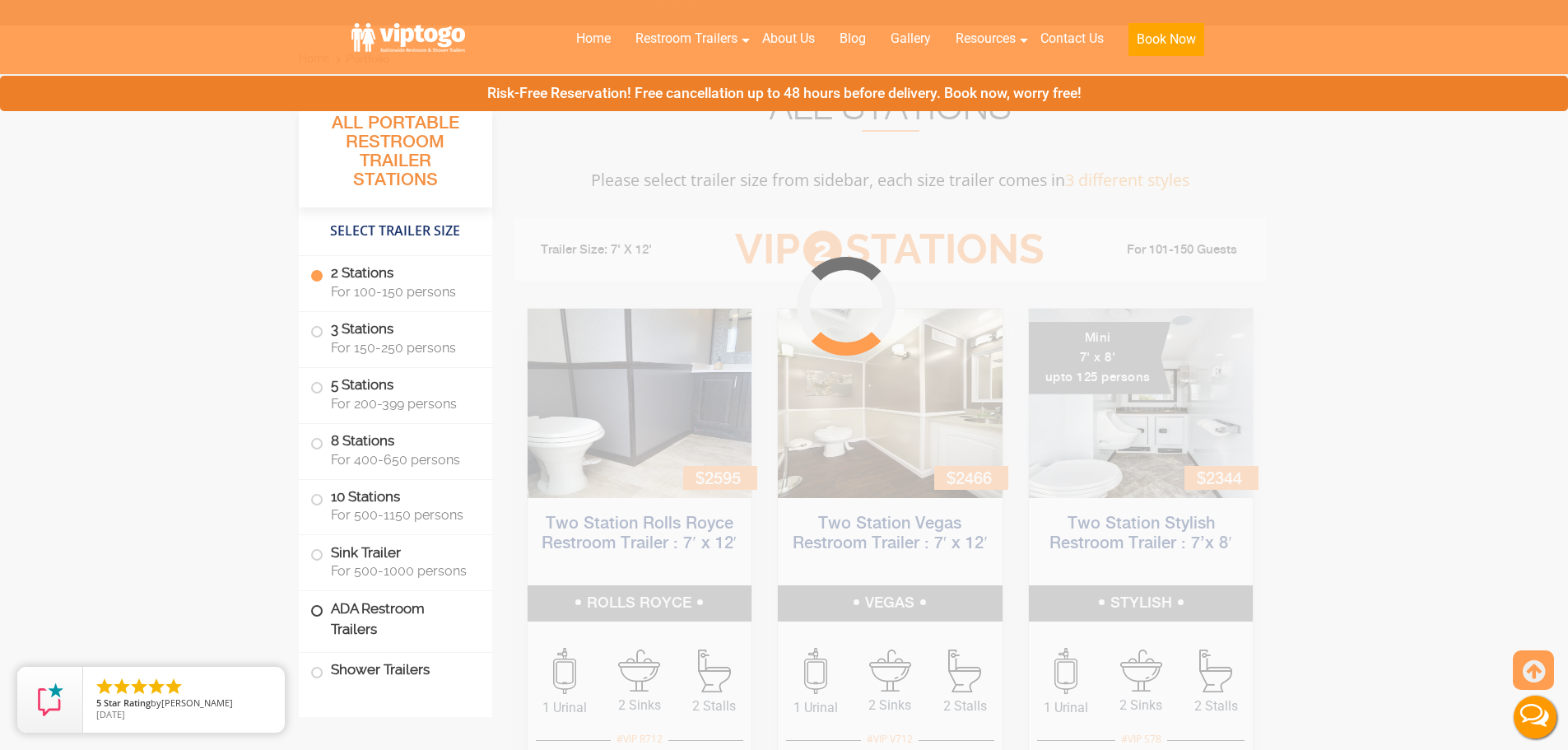
scroll to position [667, 0]
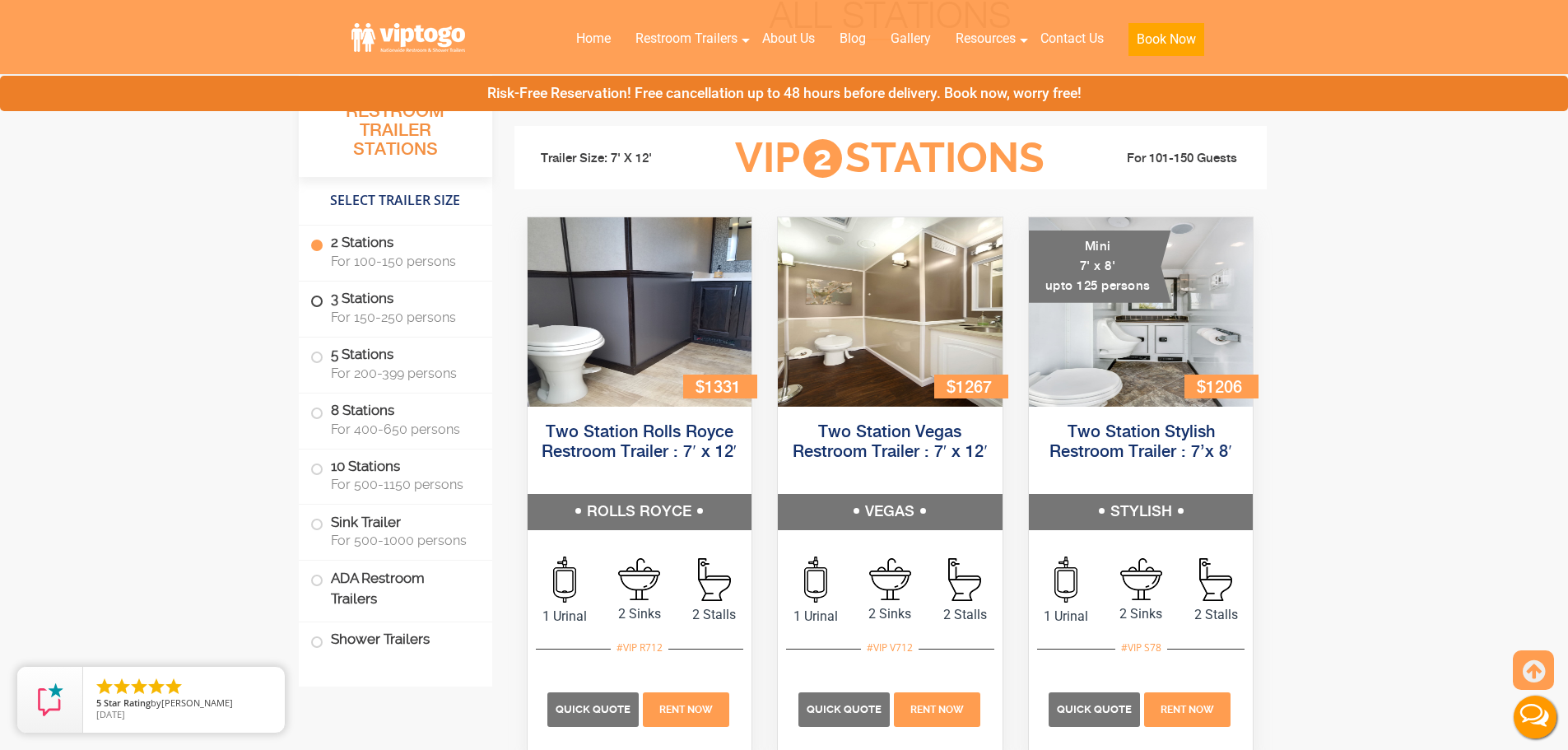
click at [318, 298] on span at bounding box center [317, 301] width 7 height 7
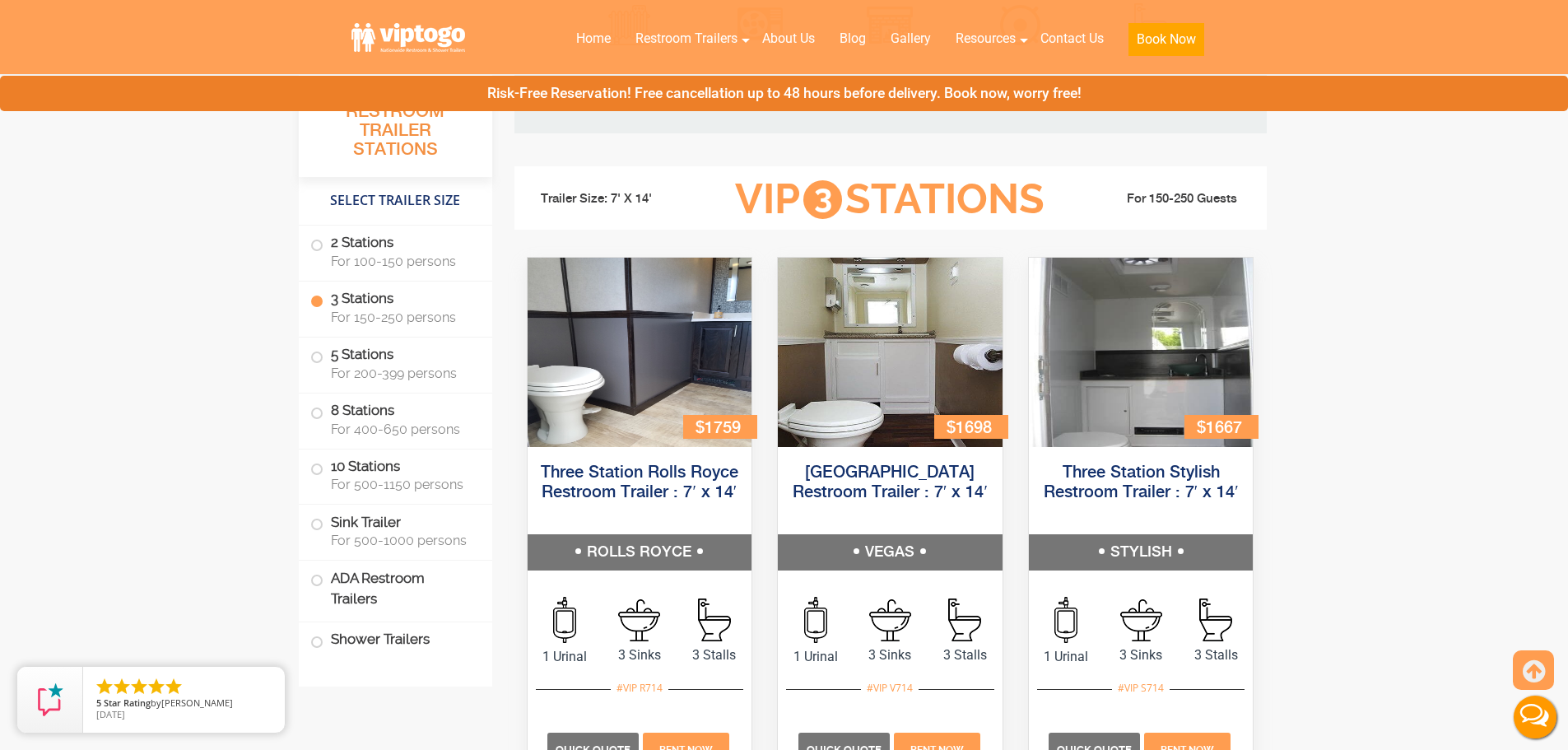
scroll to position [1813, 0]
